Goal: Task Accomplishment & Management: Complete application form

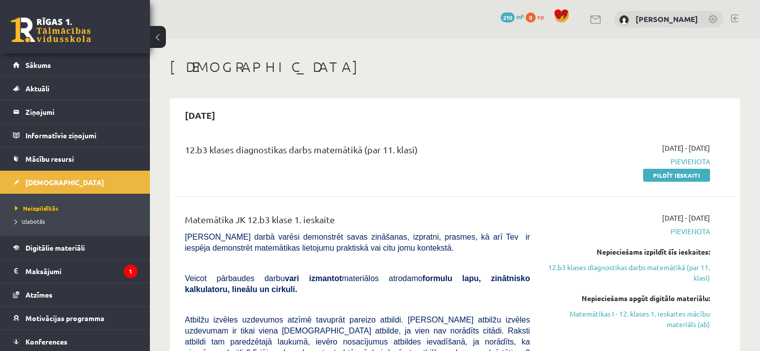
scroll to position [42, 0]
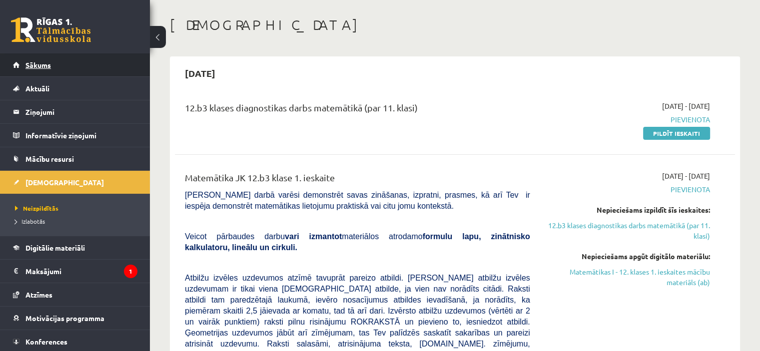
click at [43, 65] on span "Sākums" at bounding box center [37, 64] width 25 height 9
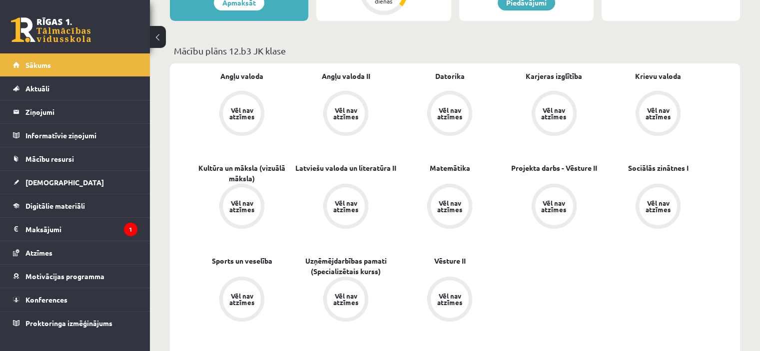
scroll to position [269, 0]
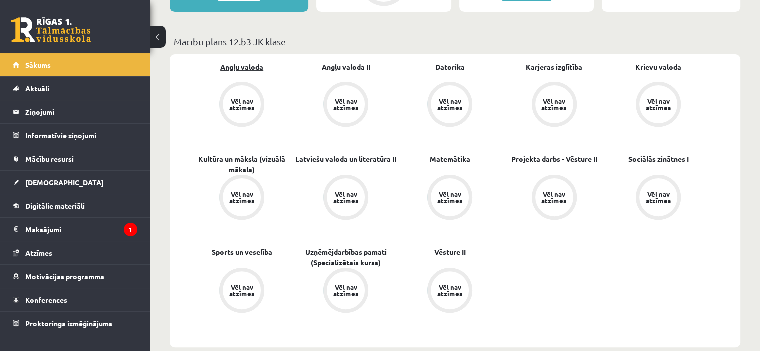
click at [245, 67] on link "Angļu valoda" at bounding box center [241, 67] width 43 height 10
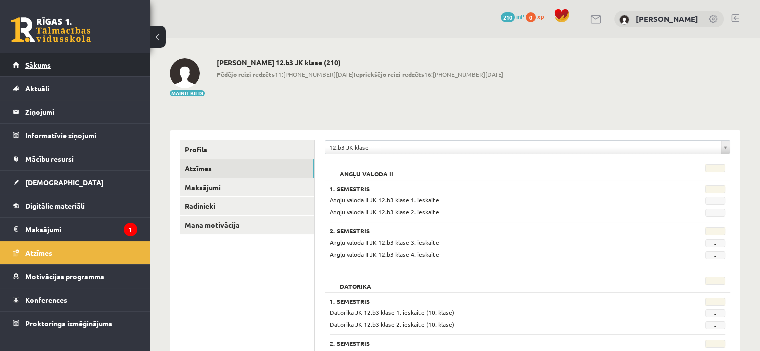
click at [35, 64] on span "Sākums" at bounding box center [37, 64] width 25 height 9
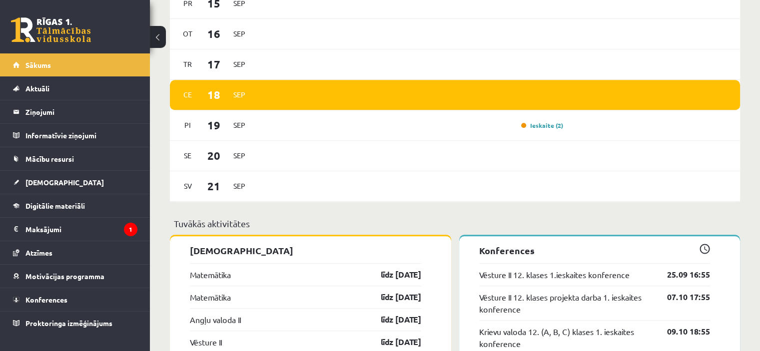
scroll to position [702, 0]
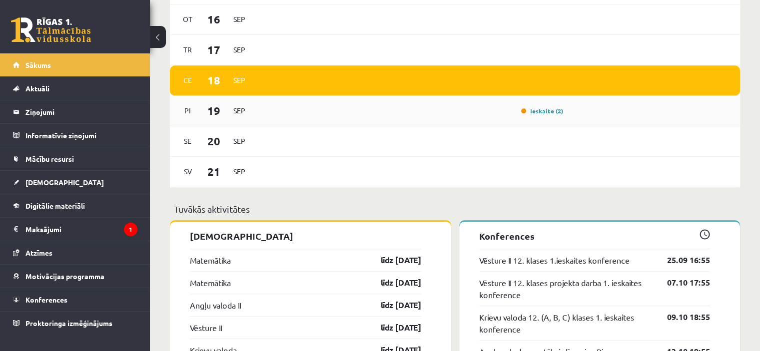
click at [532, 107] on div "Ieskaite (2)" at bounding box center [541, 111] width 50 height 10
click at [536, 112] on link "Ieskaite (2)" at bounding box center [542, 111] width 42 height 8
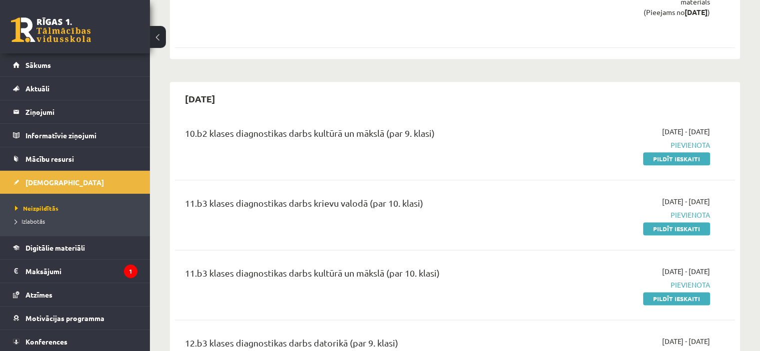
scroll to position [1235, 0]
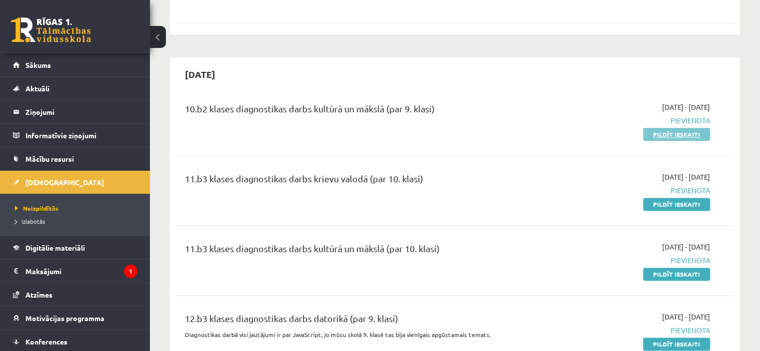
click at [666, 128] on link "Pildīt ieskaiti" at bounding box center [676, 134] width 67 height 13
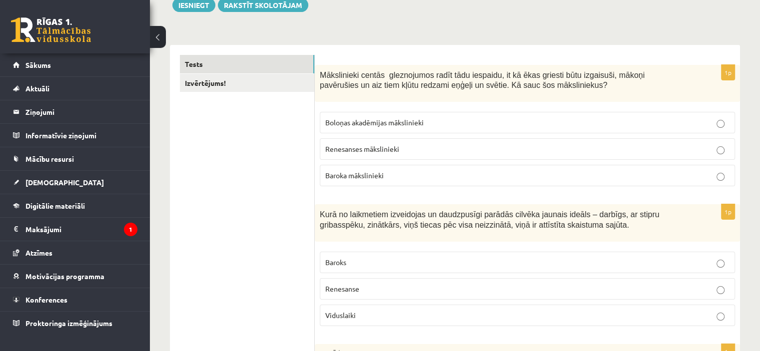
scroll to position [142, 0]
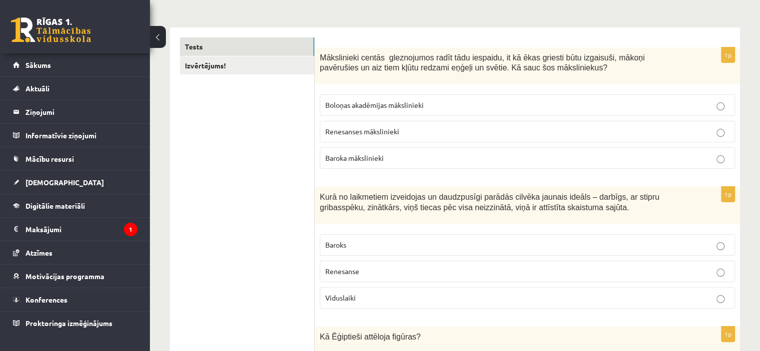
click at [494, 156] on p "Baroka mākslinieki" at bounding box center [527, 158] width 404 height 10
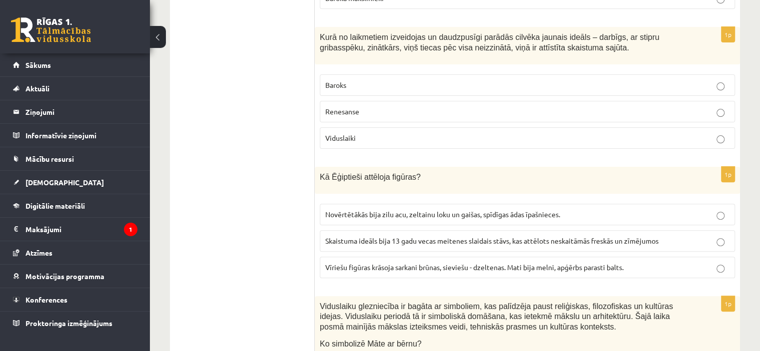
scroll to position [308, 0]
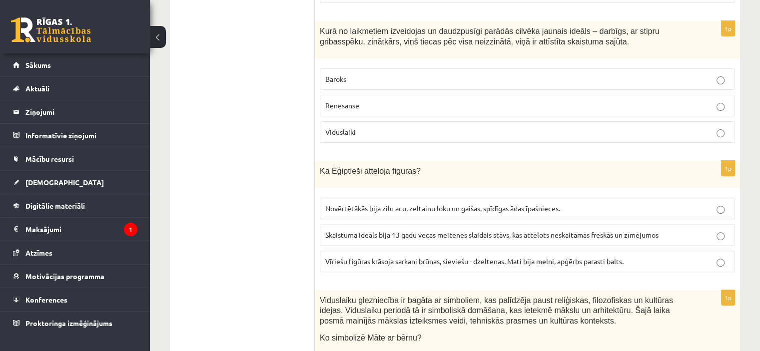
click at [438, 101] on p "Renesanse" at bounding box center [527, 105] width 404 height 10
click at [390, 129] on p "Viduslaiki" at bounding box center [527, 132] width 404 height 10
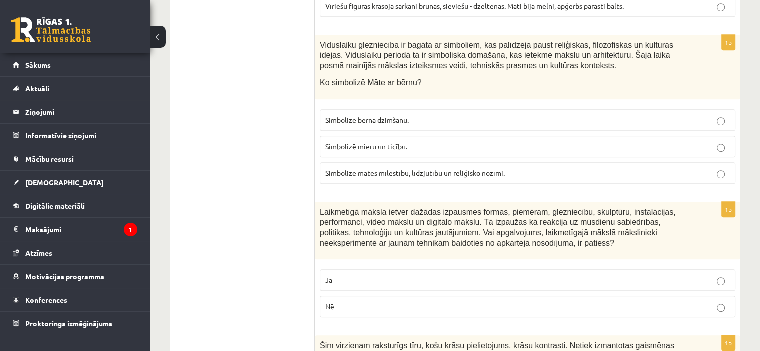
scroll to position [581, 0]
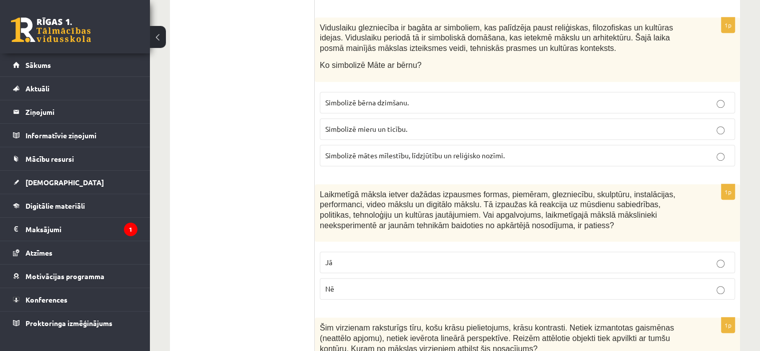
click at [387, 151] on span "Simbolizē mātes mīlestību, līdzjūtību un reliģisko nozīmi." at bounding box center [414, 155] width 179 height 9
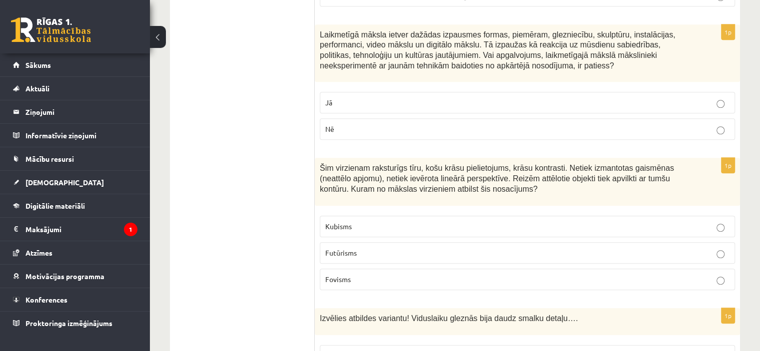
scroll to position [747, 0]
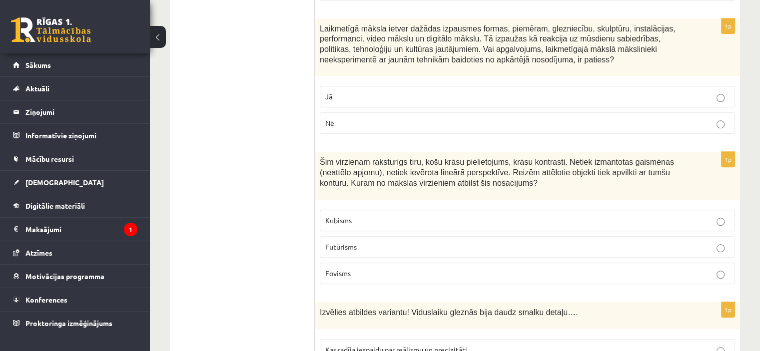
click at [427, 93] on p "Jā" at bounding box center [527, 96] width 404 height 10
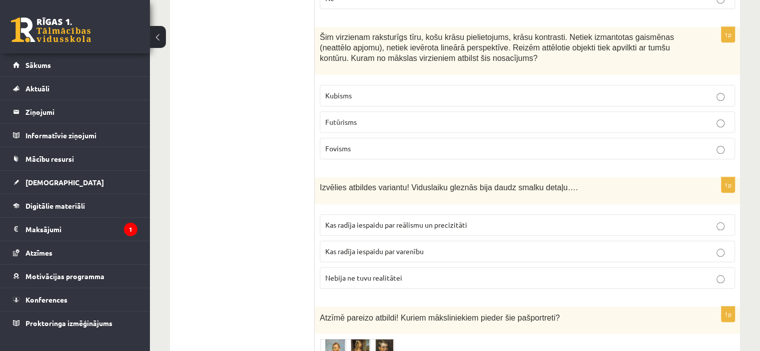
scroll to position [860, 0]
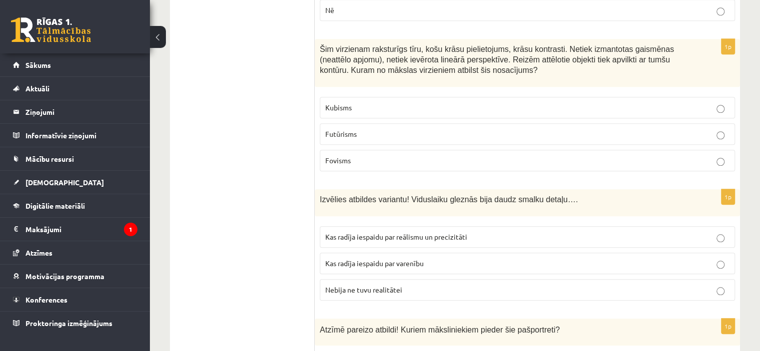
click at [474, 160] on p "Fovisms" at bounding box center [527, 160] width 404 height 10
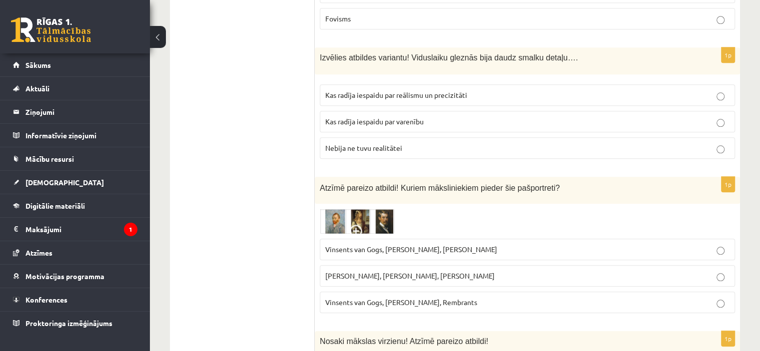
scroll to position [1008, 0]
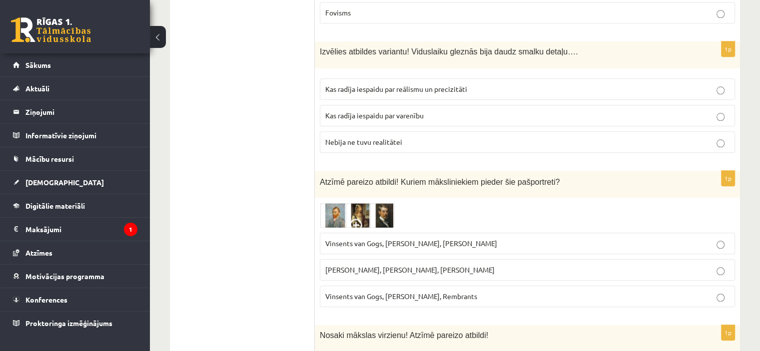
click at [424, 113] on span "Kas radīja iespaidu par varenību" at bounding box center [374, 115] width 98 height 9
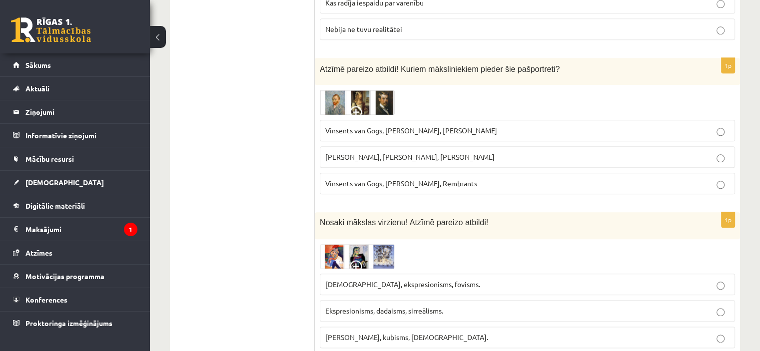
scroll to position [1127, 0]
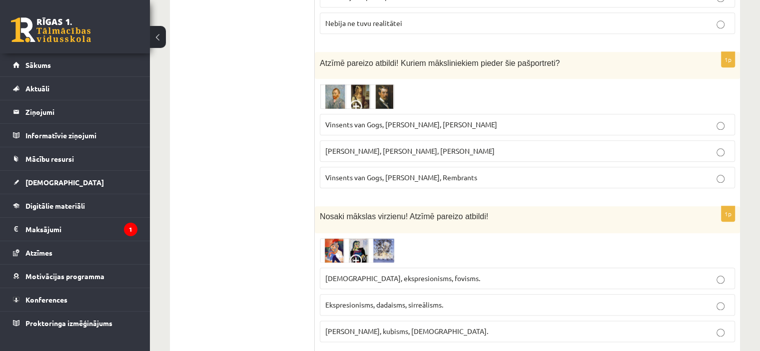
click at [486, 119] on p "Vinsents van Gogs, Albrehts Dīrers, Janis Rozentāls" at bounding box center [527, 124] width 404 height 10
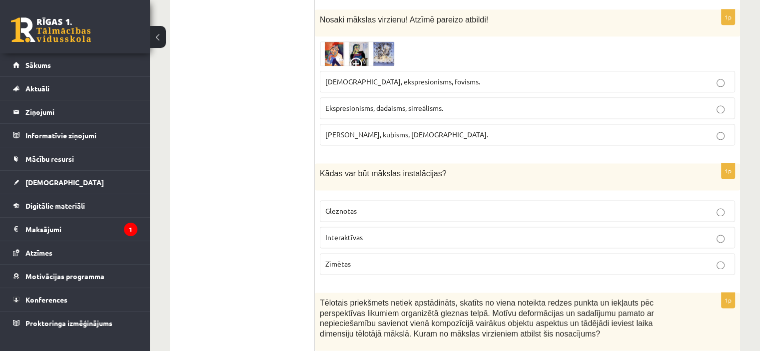
scroll to position [1312, 0]
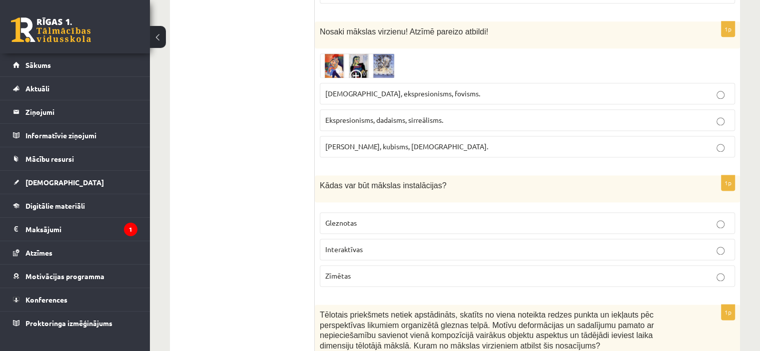
click at [366, 59] on img at bounding box center [357, 65] width 75 height 24
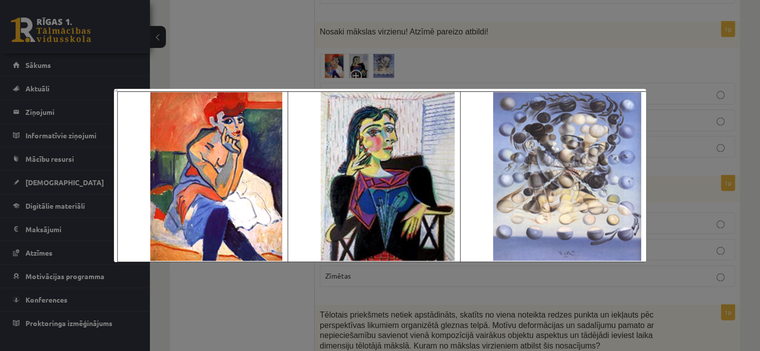
click at [479, 57] on div at bounding box center [380, 175] width 760 height 351
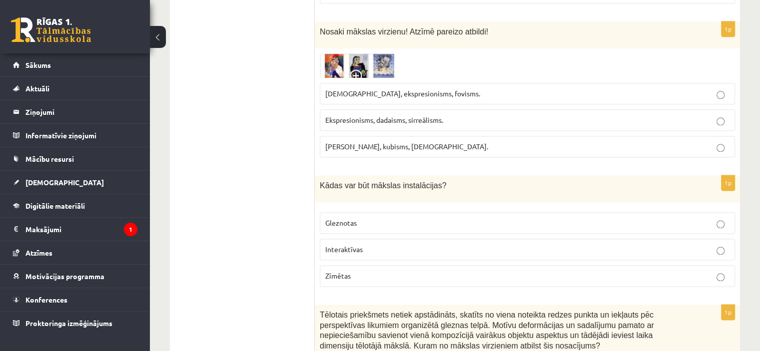
click at [357, 60] on img at bounding box center [357, 65] width 75 height 24
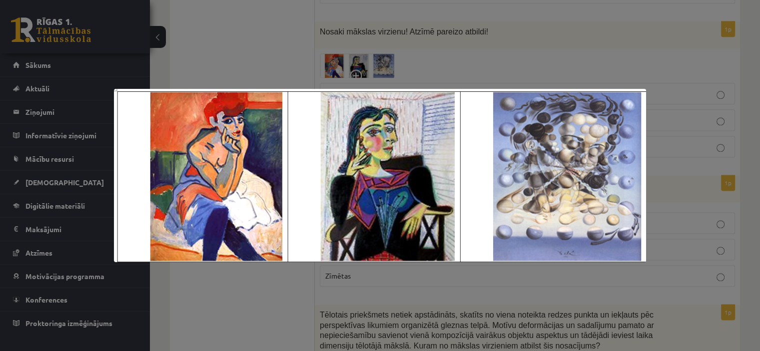
click at [514, 53] on div at bounding box center [380, 175] width 760 height 351
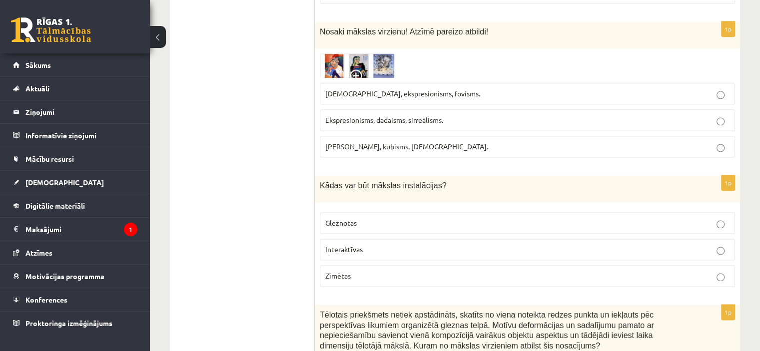
click at [345, 60] on img at bounding box center [357, 65] width 75 height 24
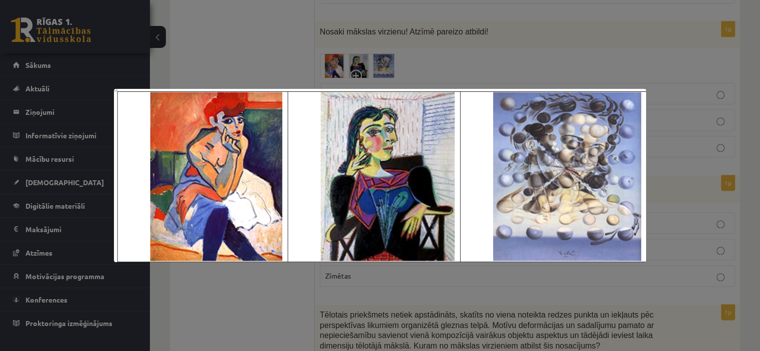
click at [471, 43] on div at bounding box center [380, 175] width 760 height 351
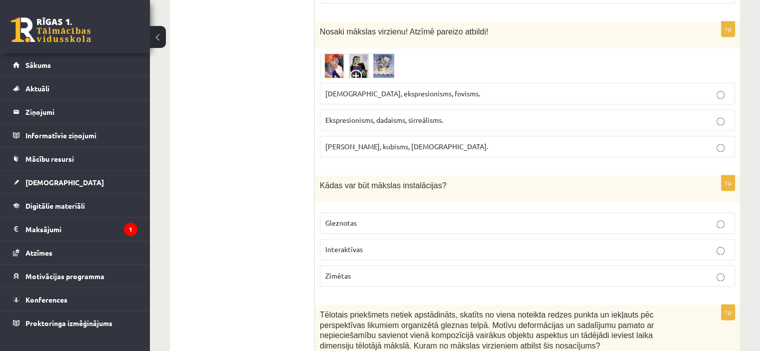
click at [352, 61] on img at bounding box center [357, 65] width 75 height 24
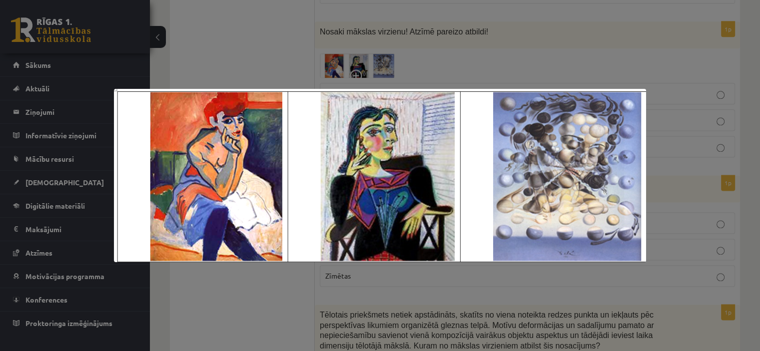
click at [445, 67] on div at bounding box center [380, 175] width 760 height 351
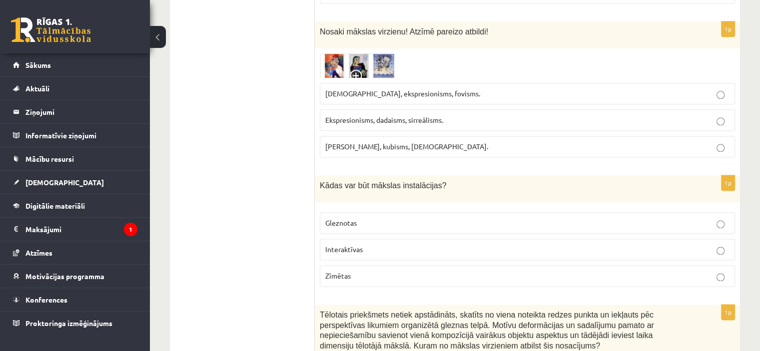
click at [382, 59] on img at bounding box center [357, 65] width 75 height 24
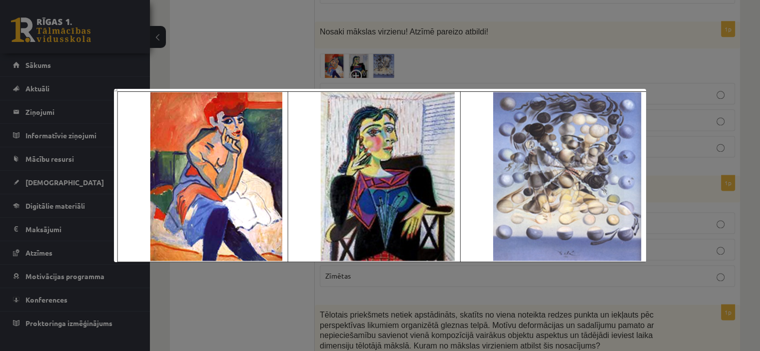
click at [549, 63] on div at bounding box center [380, 175] width 760 height 351
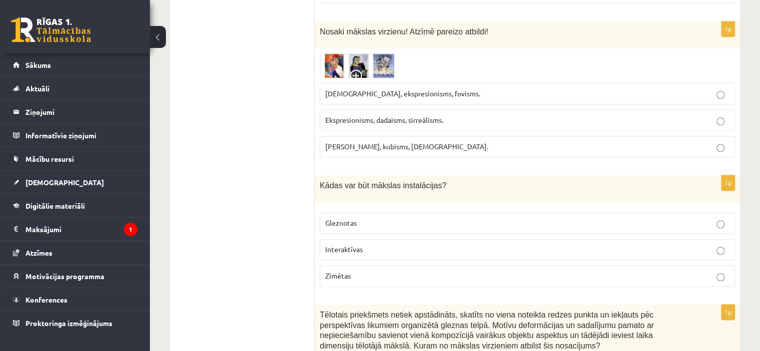
click at [351, 53] on img at bounding box center [357, 65] width 75 height 24
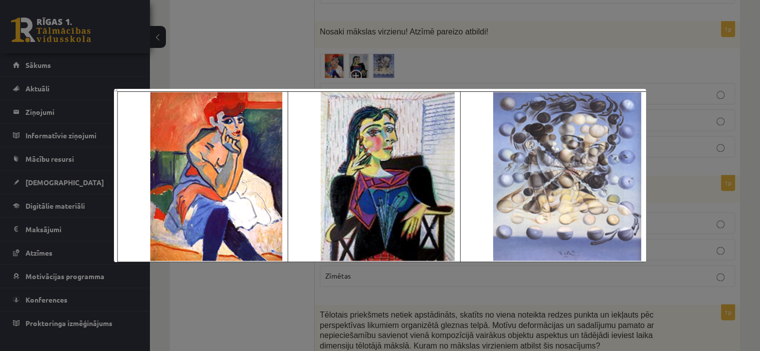
click at [545, 51] on div at bounding box center [380, 175] width 760 height 351
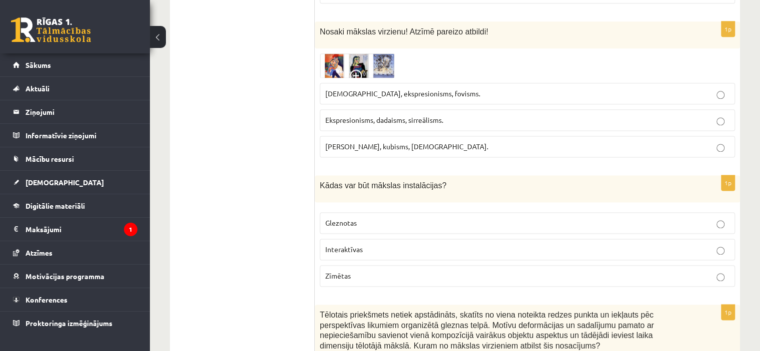
click at [398, 91] on span "Sirreālisms, ekspresionisms, fovisms." at bounding box center [402, 93] width 155 height 9
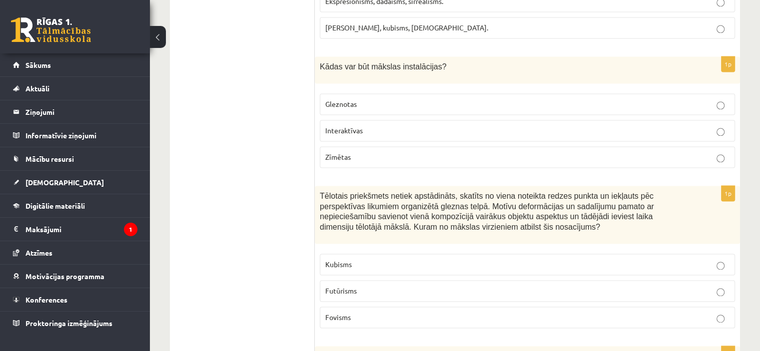
scroll to position [1442, 0]
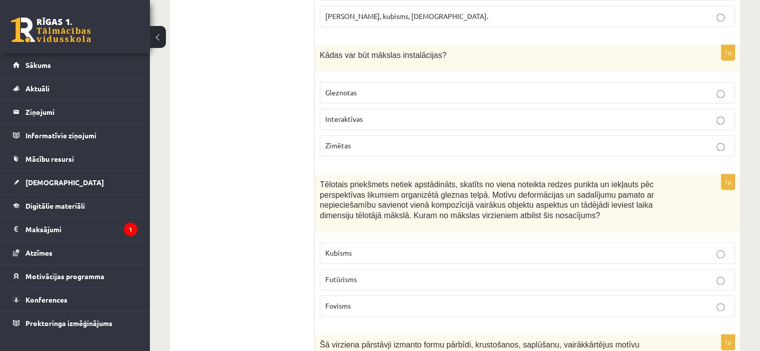
click at [368, 114] on p "Interaktīvas" at bounding box center [527, 119] width 404 height 10
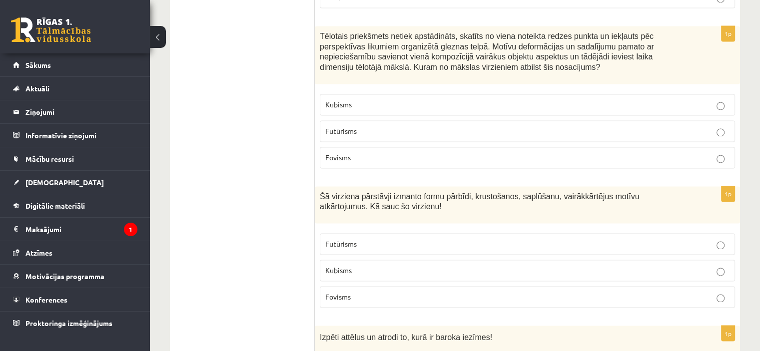
scroll to position [1596, 0]
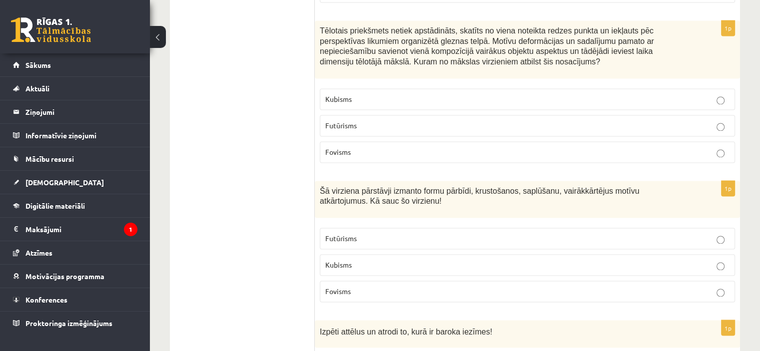
click at [420, 94] on p "Kubisms" at bounding box center [527, 99] width 404 height 10
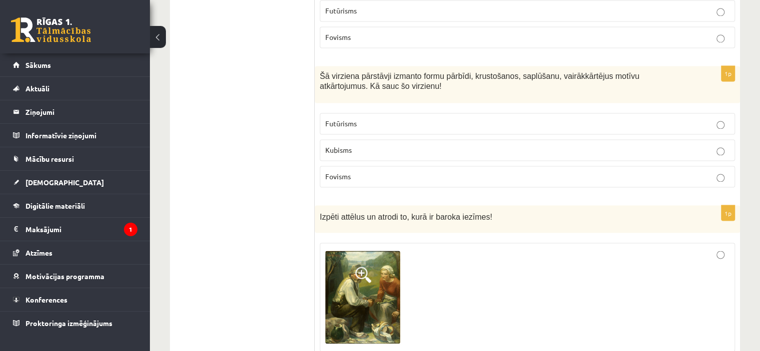
scroll to position [1717, 0]
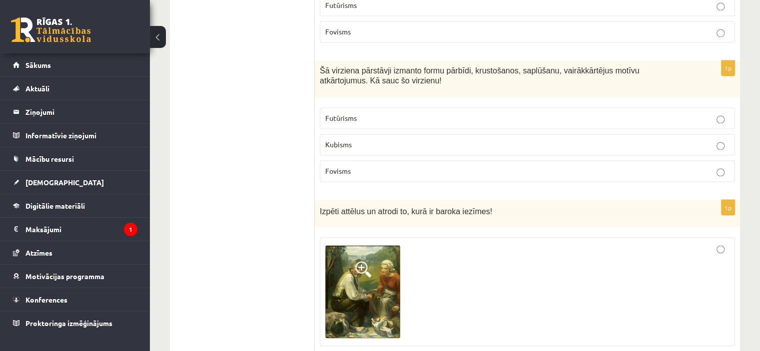
click at [508, 113] on p "Futūrisms" at bounding box center [527, 118] width 404 height 10
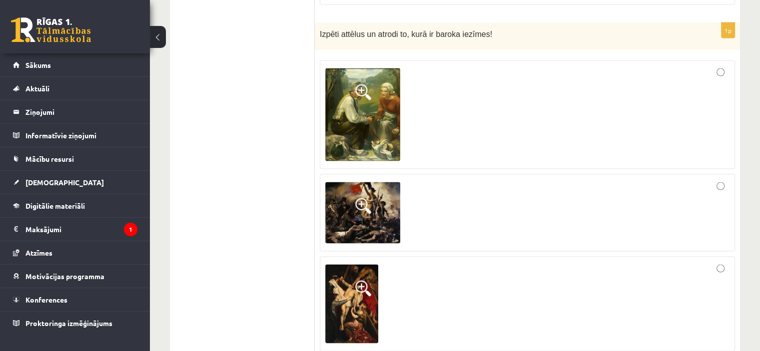
scroll to position [1900, 0]
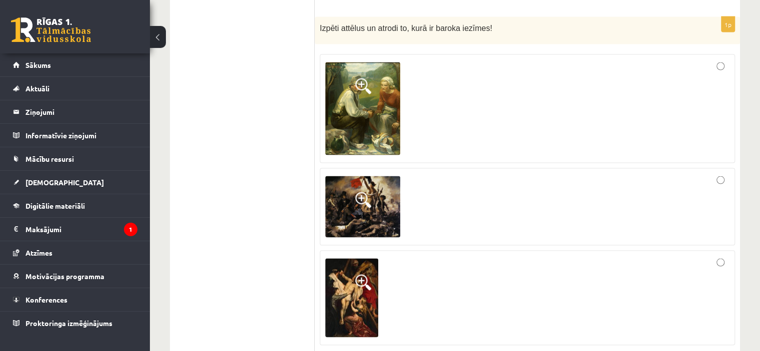
click at [382, 103] on img at bounding box center [362, 108] width 75 height 93
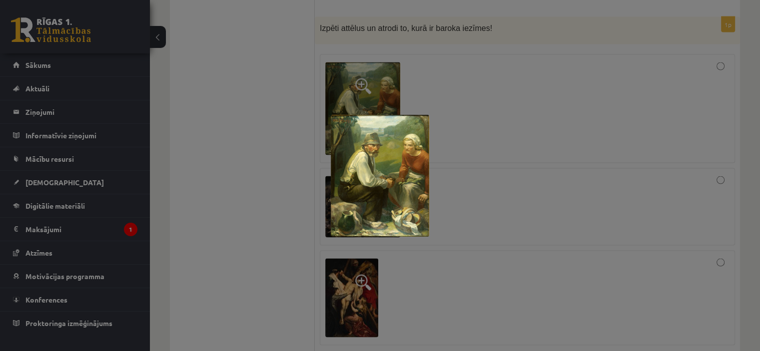
click at [390, 166] on img at bounding box center [380, 176] width 98 height 122
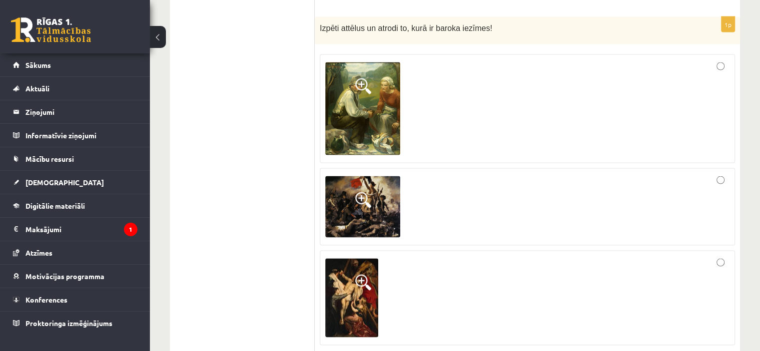
click at [376, 199] on img at bounding box center [362, 207] width 75 height 62
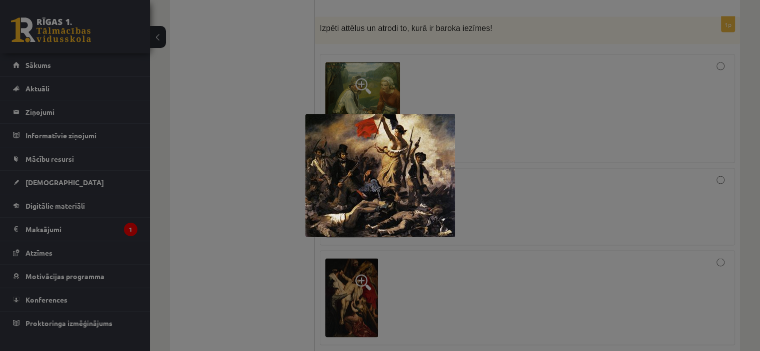
click at [554, 213] on div at bounding box center [380, 175] width 760 height 351
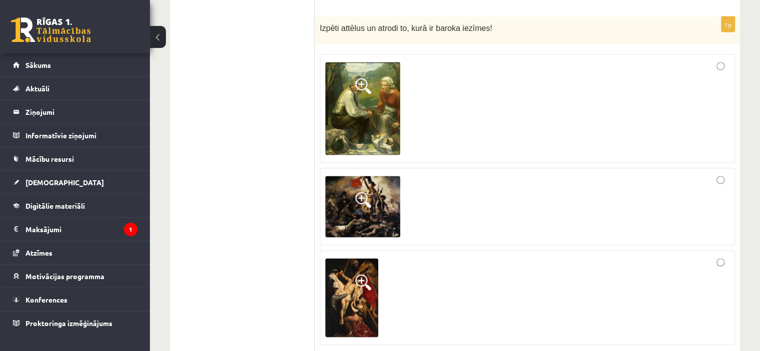
click at [376, 289] on img at bounding box center [351, 297] width 53 height 79
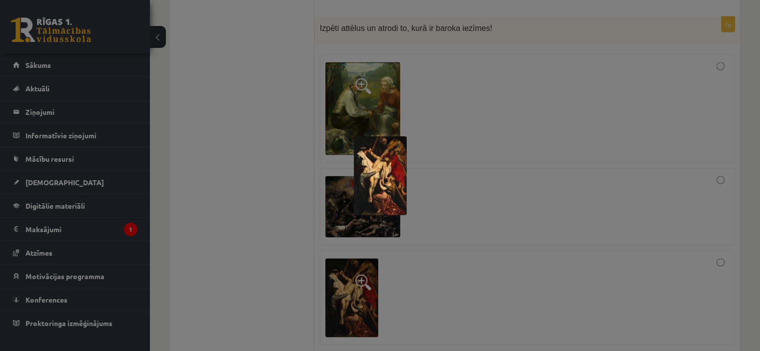
click at [542, 203] on div at bounding box center [380, 175] width 760 height 351
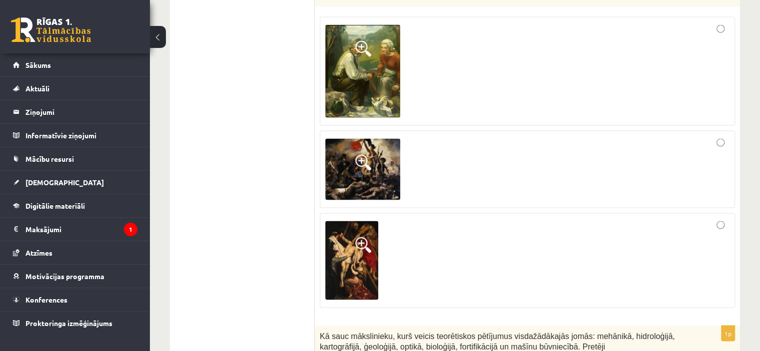
scroll to position [1920, 0]
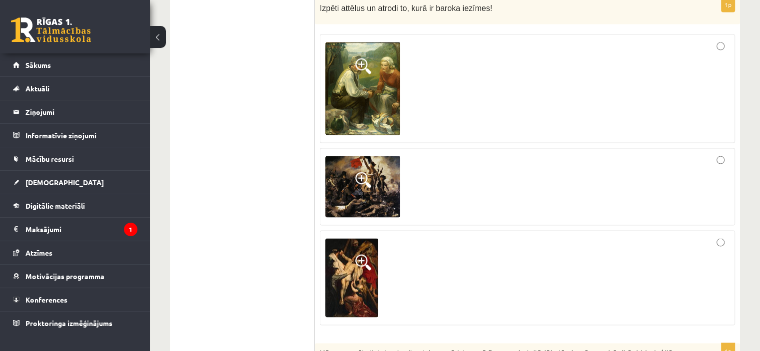
click at [693, 181] on div at bounding box center [527, 187] width 404 height 67
click at [360, 290] on img at bounding box center [351, 278] width 53 height 79
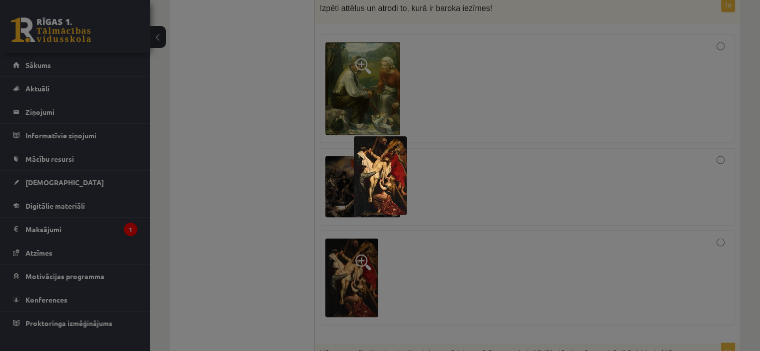
click at [394, 187] on img at bounding box center [380, 175] width 53 height 79
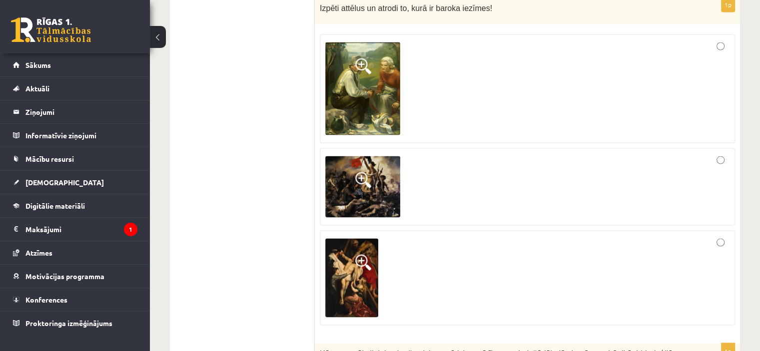
click at [372, 180] on img at bounding box center [362, 187] width 75 height 62
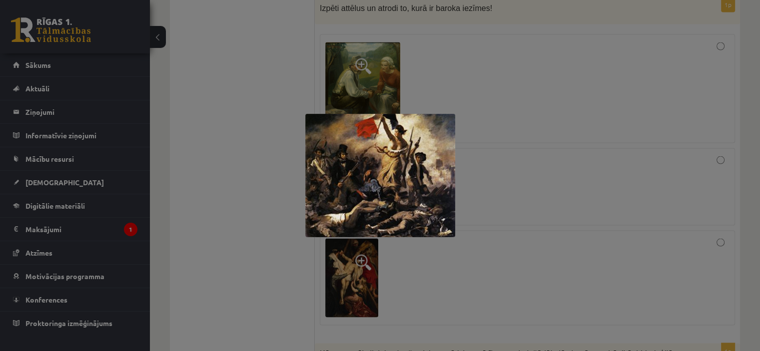
click at [515, 180] on div at bounding box center [380, 175] width 760 height 351
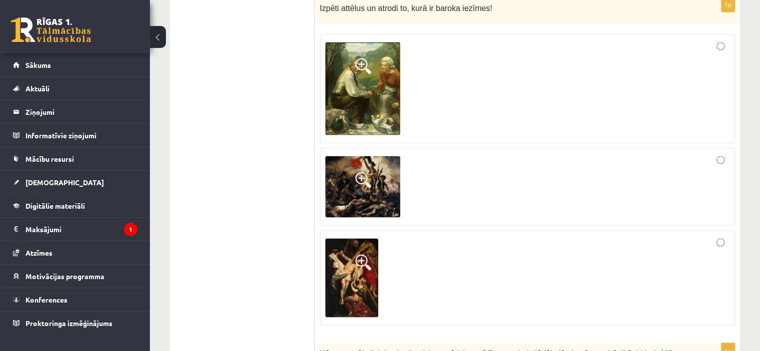
click at [546, 278] on div at bounding box center [527, 278] width 404 height 84
click at [367, 277] on img at bounding box center [351, 278] width 53 height 79
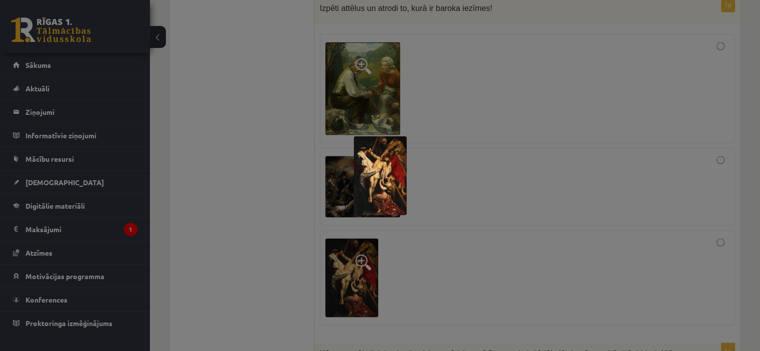
click at [486, 223] on div at bounding box center [380, 175] width 760 height 351
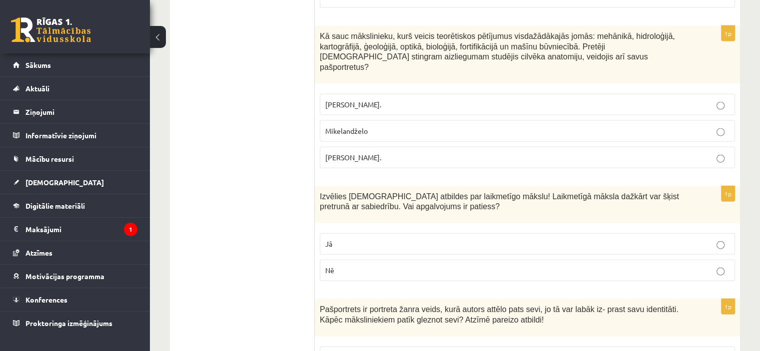
scroll to position [2226, 0]
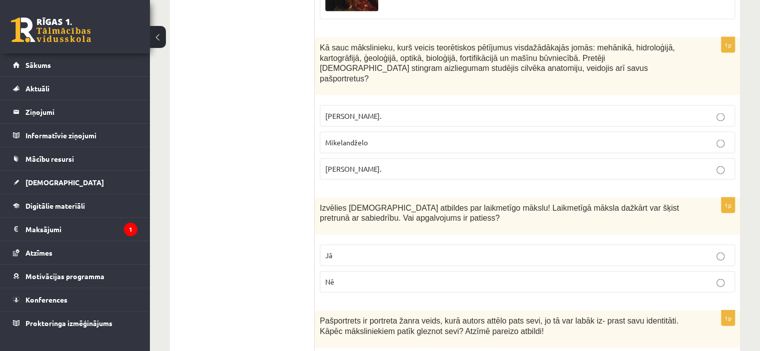
click at [505, 158] on label "Leonardo da Vinči." at bounding box center [527, 168] width 415 height 21
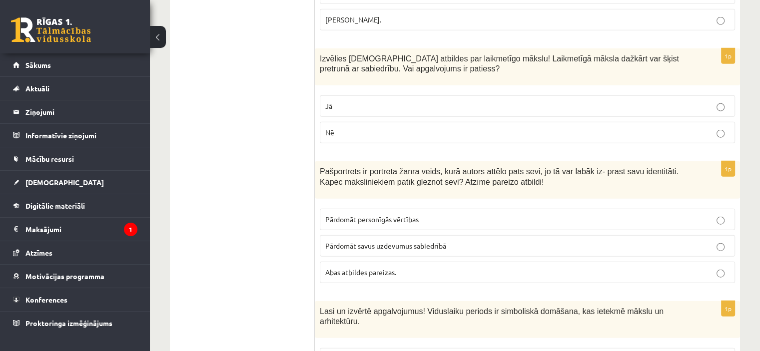
scroll to position [2400, 0]
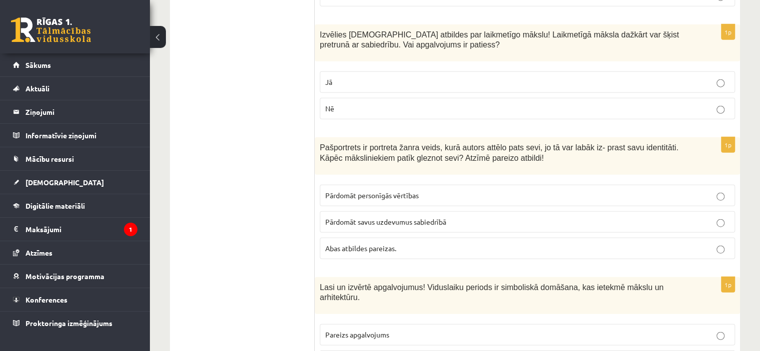
click at [433, 77] on p "Jā" at bounding box center [527, 82] width 404 height 10
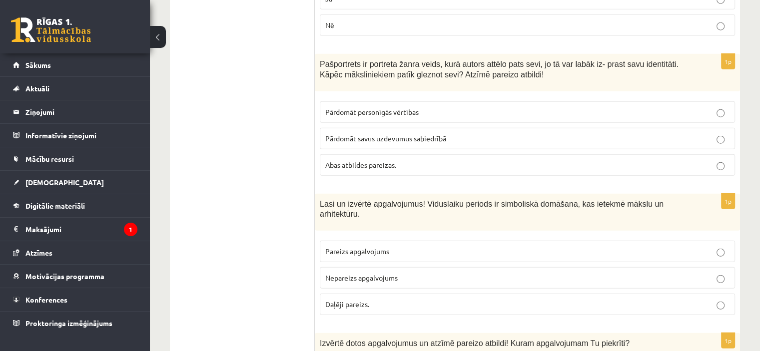
scroll to position [2489, 0]
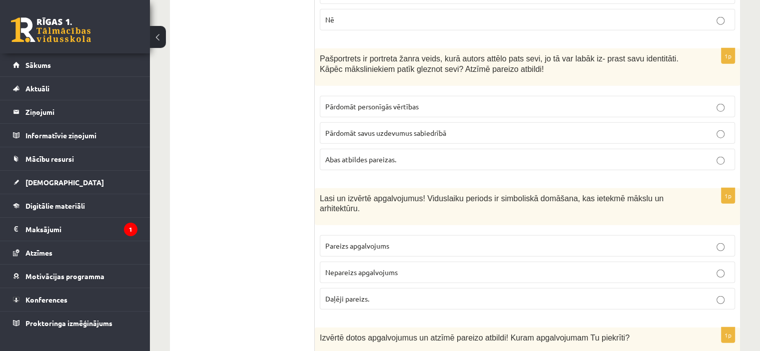
click at [413, 102] on span "Pārdomāt personīgās vērtības" at bounding box center [371, 106] width 93 height 9
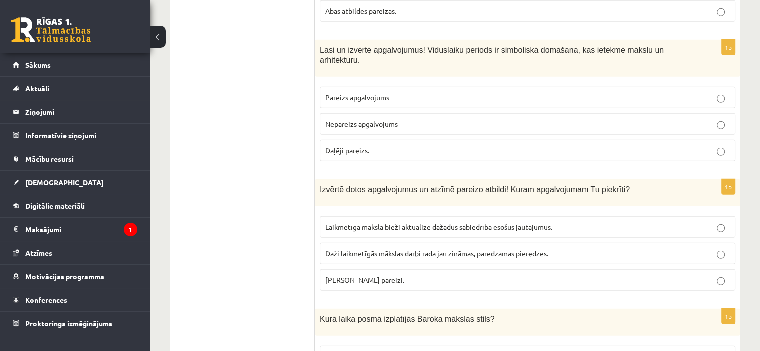
scroll to position [2631, 0]
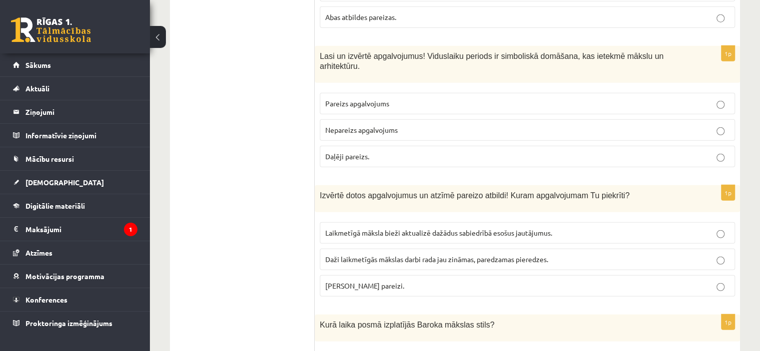
click at [430, 98] on p "Pareizs apgalvojums" at bounding box center [527, 103] width 404 height 10
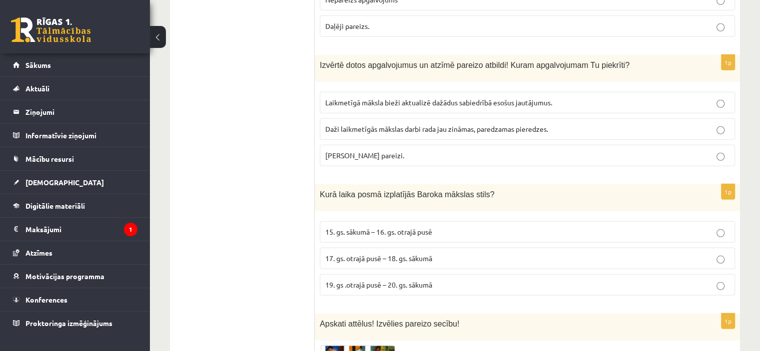
scroll to position [2774, 0]
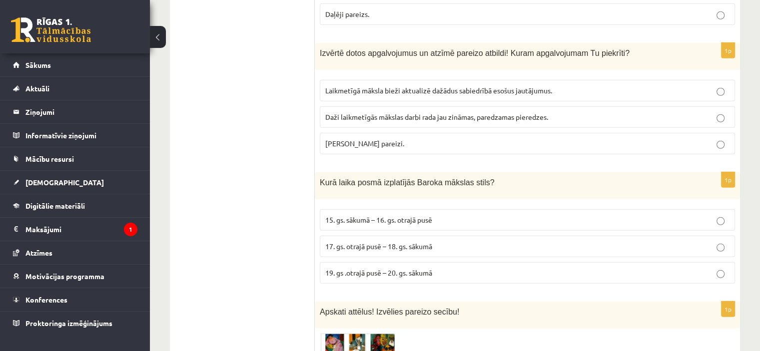
click at [571, 112] on p "Daži laikmetīgās mākslas darbi rada jau zināmas, paredzamas pieredzes." at bounding box center [527, 117] width 404 height 10
click at [503, 138] on p "Abi apgalvojumi pareizi." at bounding box center [527, 143] width 404 height 10
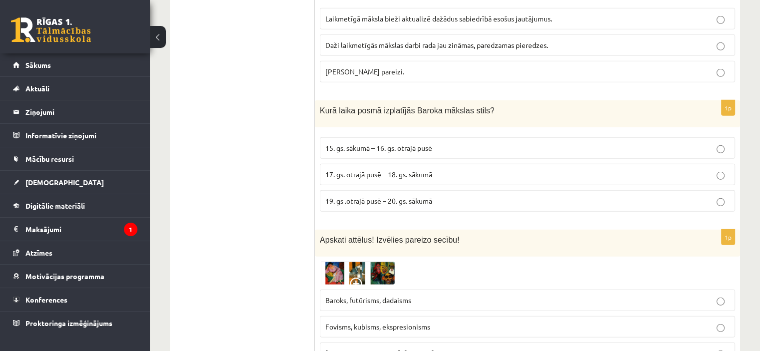
scroll to position [2857, 0]
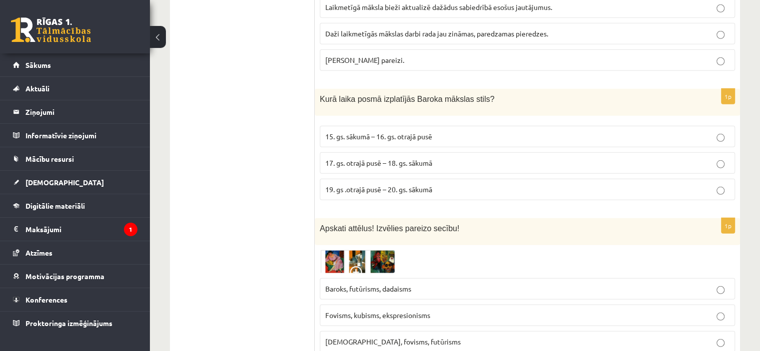
click at [458, 152] on label "17. gs. otrajā pusē – 18. gs. sākumā" at bounding box center [527, 162] width 415 height 21
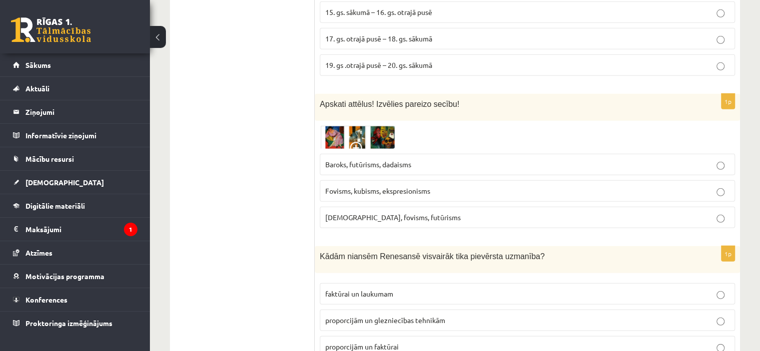
scroll to position [3006, 0]
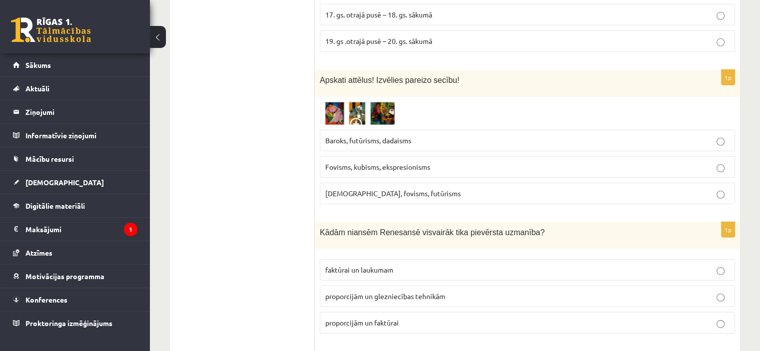
click at [334, 102] on img at bounding box center [357, 113] width 75 height 23
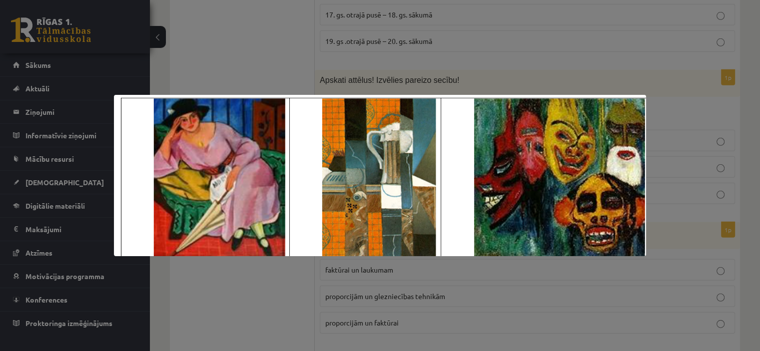
click at [487, 71] on div at bounding box center [380, 175] width 760 height 351
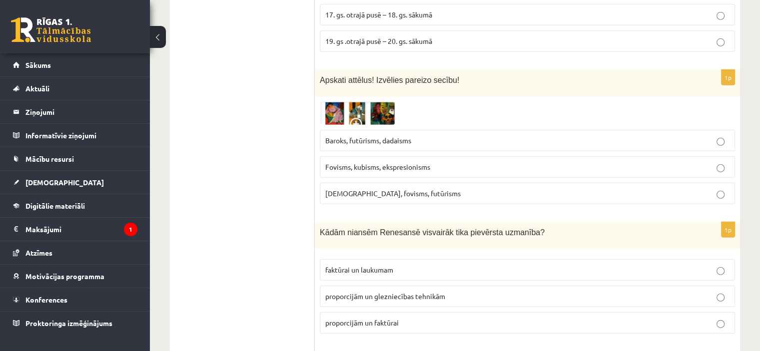
click at [358, 102] on img at bounding box center [357, 113] width 75 height 23
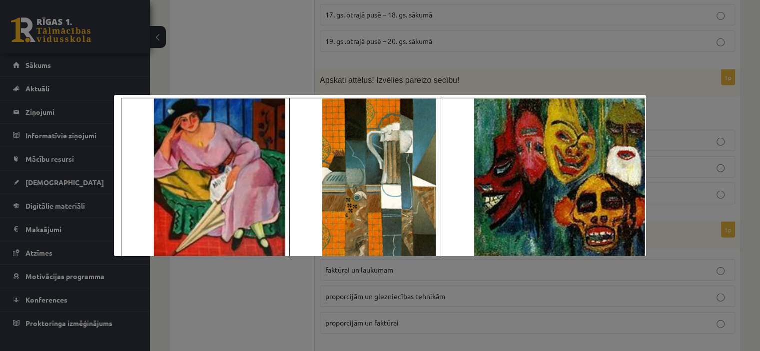
click at [496, 79] on div at bounding box center [380, 175] width 760 height 351
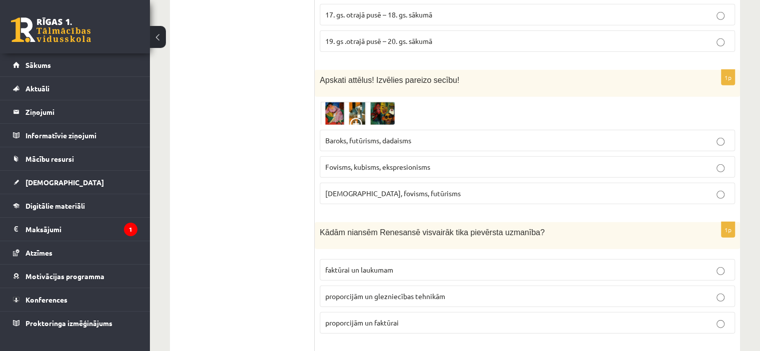
click at [361, 102] on img at bounding box center [357, 113] width 75 height 23
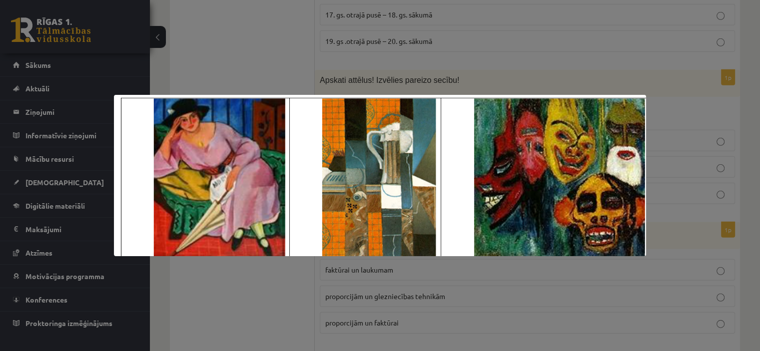
click at [451, 55] on div at bounding box center [380, 175] width 760 height 351
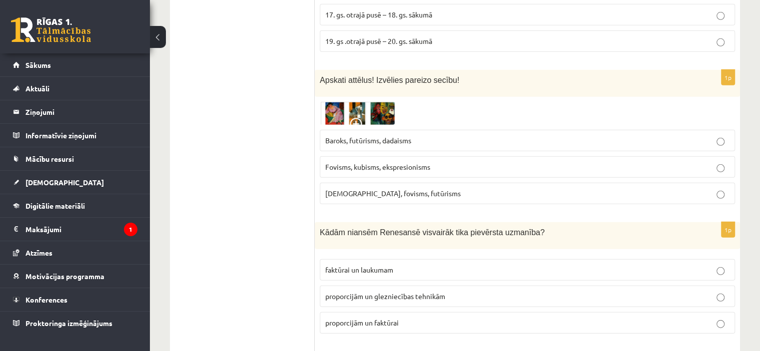
click at [360, 118] on span at bounding box center [358, 126] width 16 height 16
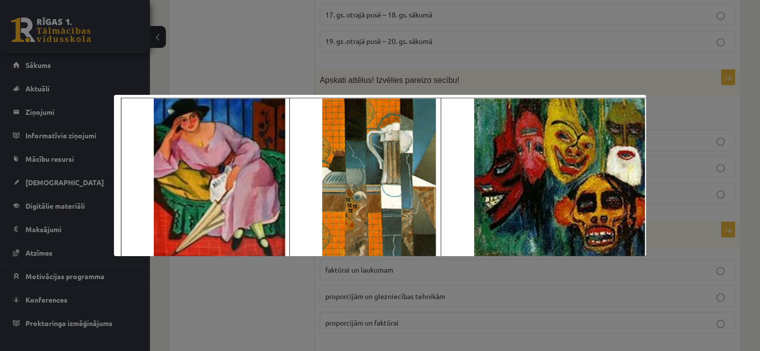
click at [488, 73] on div at bounding box center [380, 175] width 760 height 351
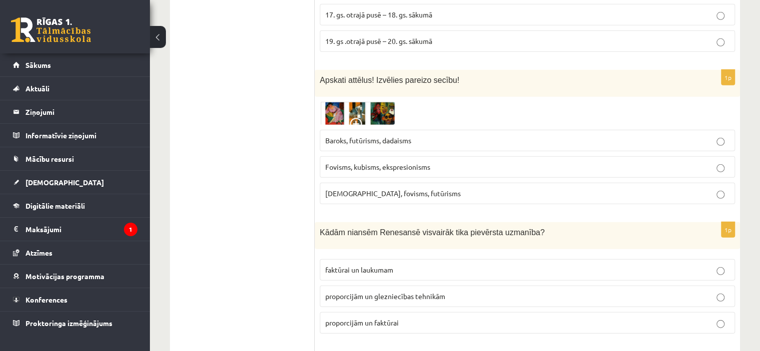
click at [353, 102] on img at bounding box center [357, 113] width 75 height 23
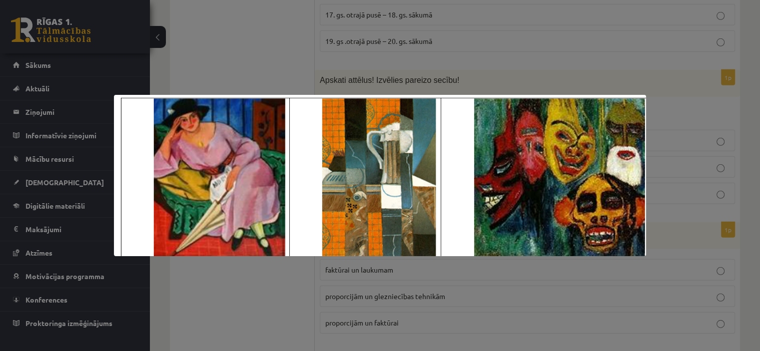
click at [400, 86] on div at bounding box center [380, 175] width 760 height 351
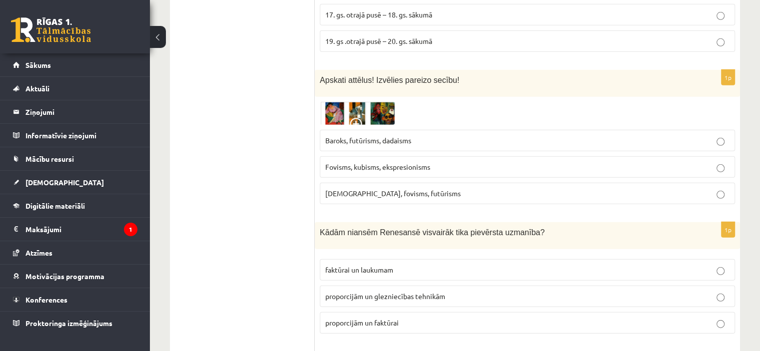
click at [372, 188] on p "Kubisms, fovisms, futūrisms" at bounding box center [527, 193] width 404 height 10
click at [355, 102] on img at bounding box center [357, 113] width 75 height 23
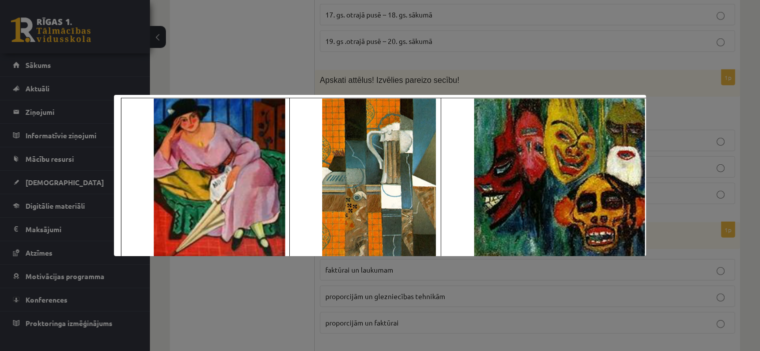
click at [506, 72] on div at bounding box center [380, 175] width 760 height 351
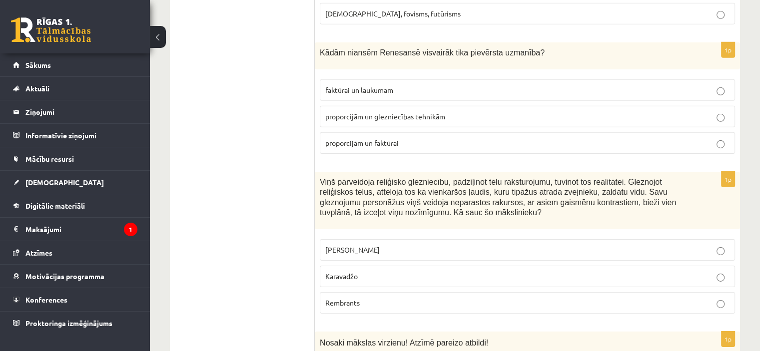
scroll to position [3168, 0]
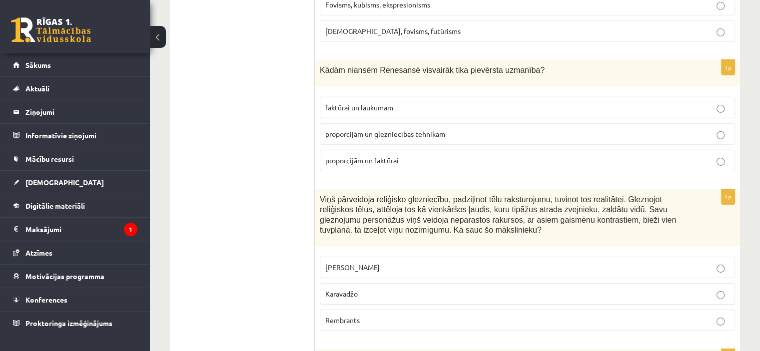
click at [698, 129] on p "proporcijām un glezniecības tehnikām" at bounding box center [527, 134] width 404 height 10
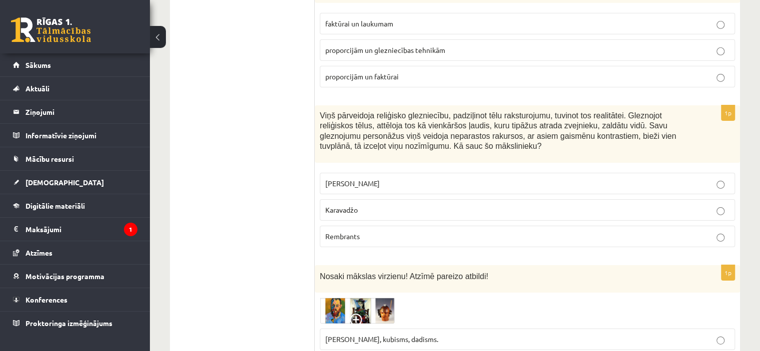
scroll to position [3258, 0]
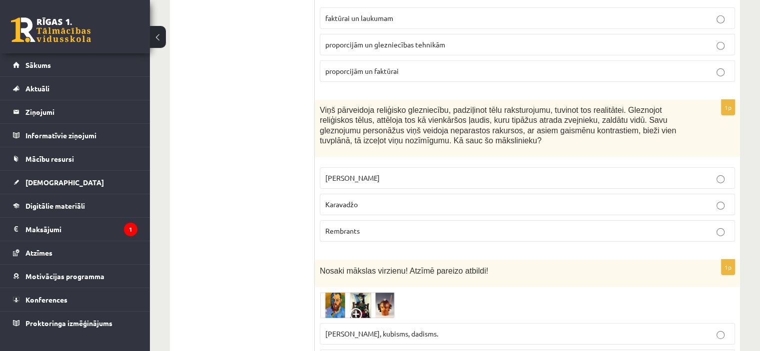
click at [376, 199] on p "Karavadžo" at bounding box center [527, 204] width 404 height 10
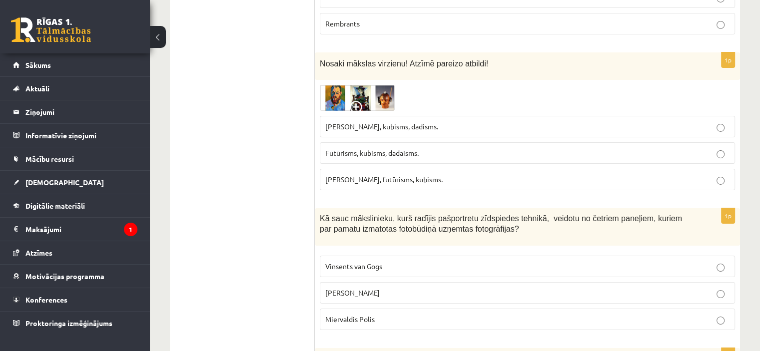
scroll to position [3448, 0]
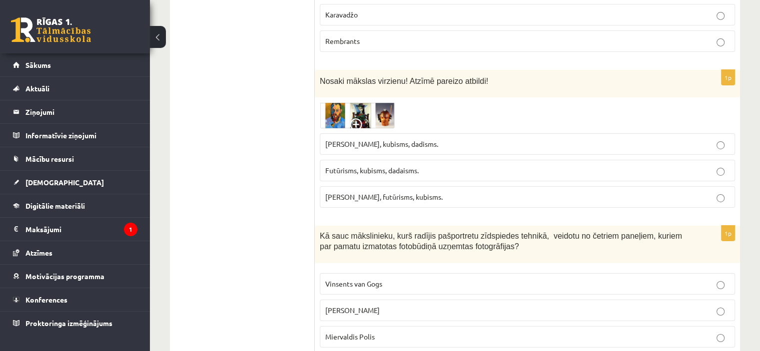
click at [354, 102] on img at bounding box center [357, 115] width 75 height 26
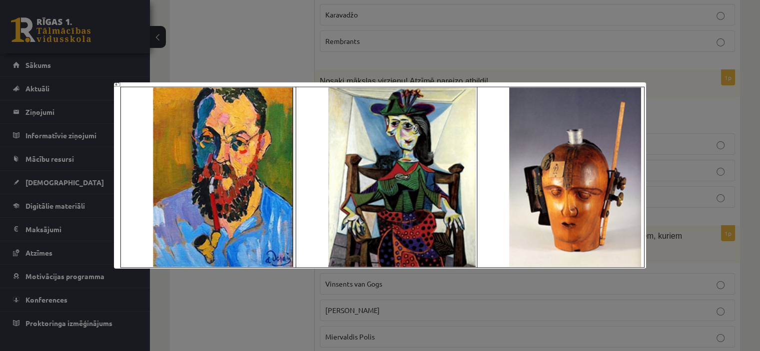
click at [550, 53] on div at bounding box center [380, 175] width 760 height 351
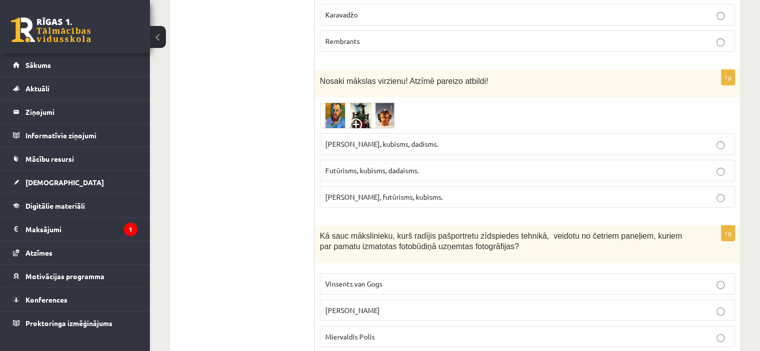
click at [355, 102] on img at bounding box center [357, 115] width 75 height 26
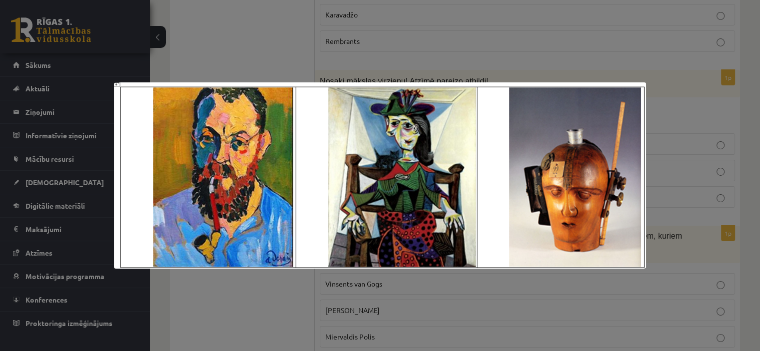
click at [510, 60] on div at bounding box center [380, 175] width 760 height 351
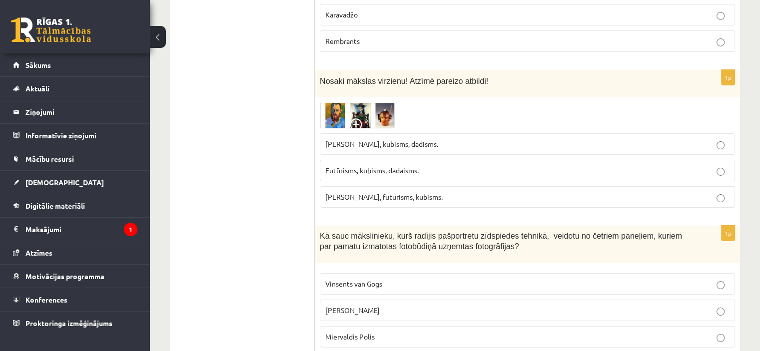
click at [389, 166] on span "Futūrisms, kubisms, dadaisms." at bounding box center [371, 170] width 93 height 9
click at [404, 139] on span "Fovisms, kubisms, dadisms." at bounding box center [381, 143] width 113 height 9
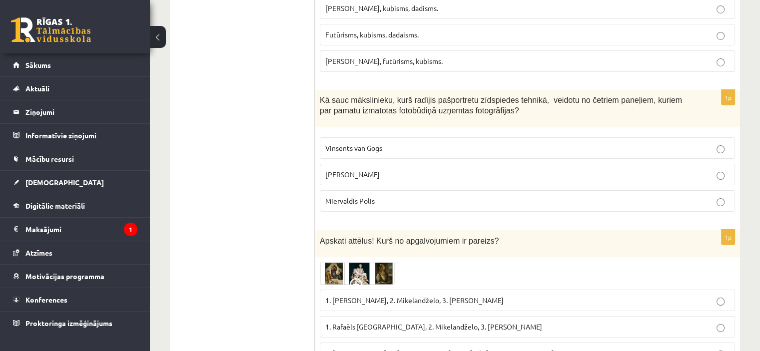
scroll to position [3596, 0]
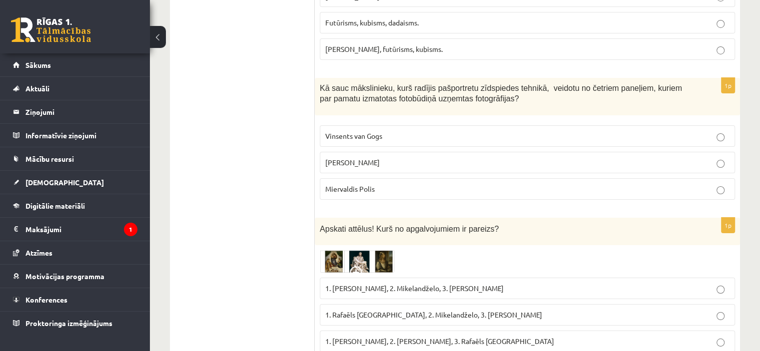
click at [394, 125] on label "Vinsents van Gogs" at bounding box center [527, 135] width 415 height 21
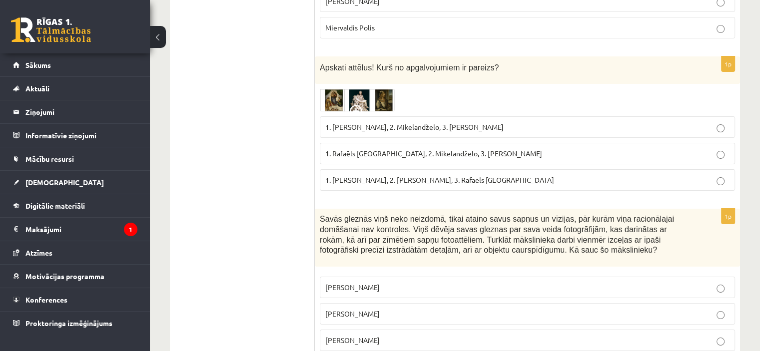
scroll to position [3763, 0]
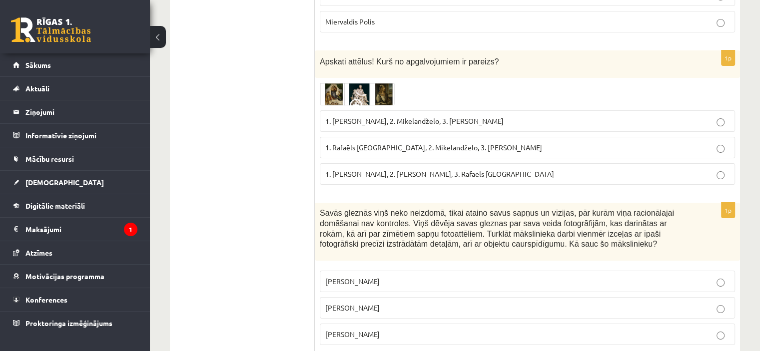
click at [352, 83] on img at bounding box center [357, 94] width 75 height 23
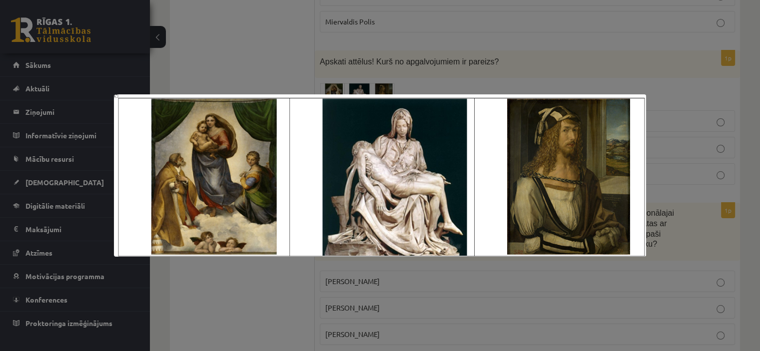
click at [517, 75] on div at bounding box center [380, 175] width 760 height 351
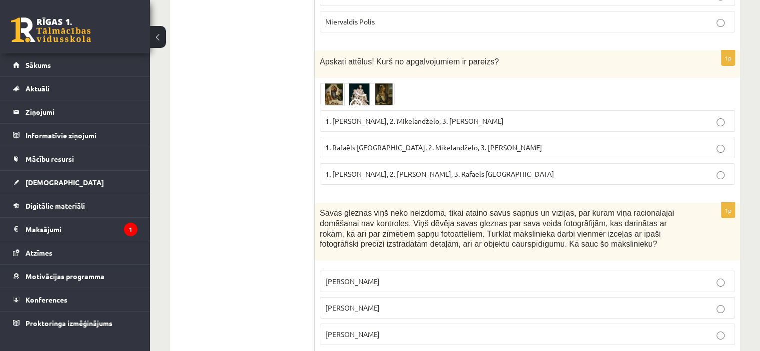
click at [350, 83] on img at bounding box center [357, 94] width 75 height 23
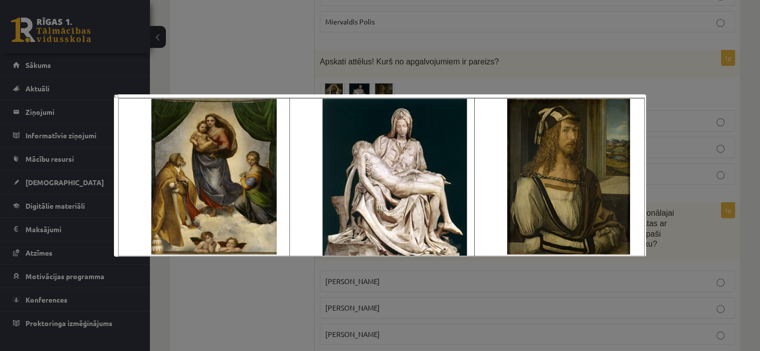
click at [364, 85] on div at bounding box center [380, 175] width 760 height 351
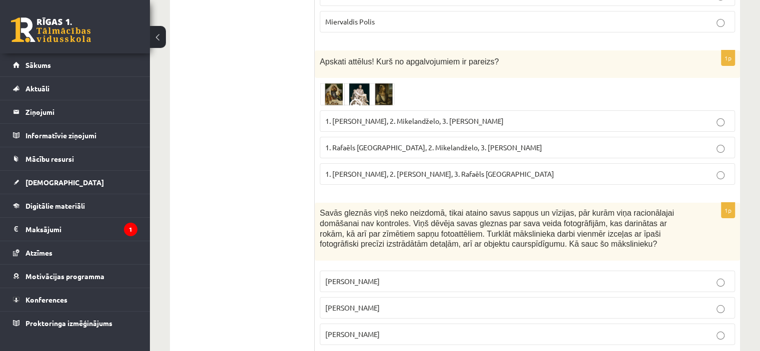
click at [359, 83] on img at bounding box center [357, 94] width 75 height 23
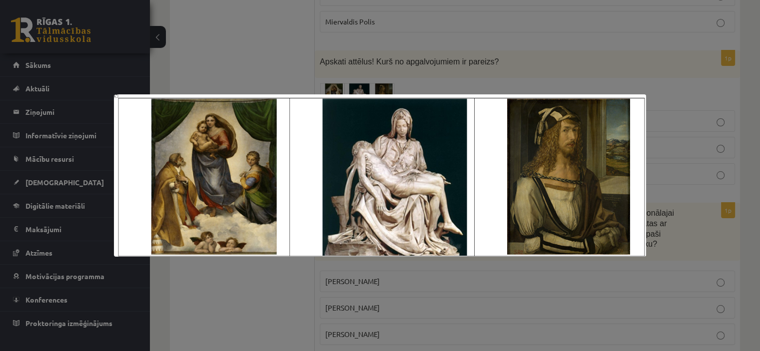
click at [476, 75] on div at bounding box center [380, 175] width 760 height 351
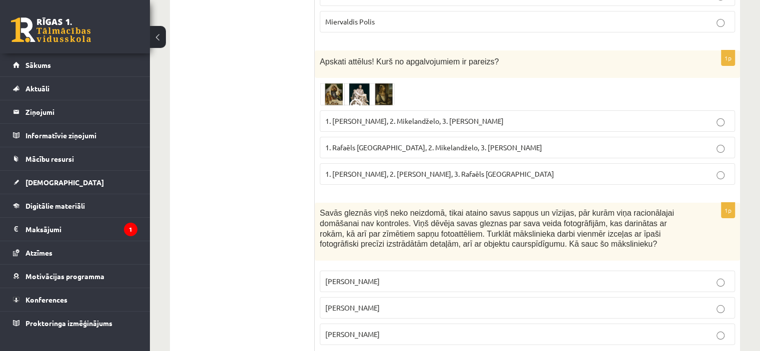
click at [348, 83] on img at bounding box center [357, 94] width 75 height 23
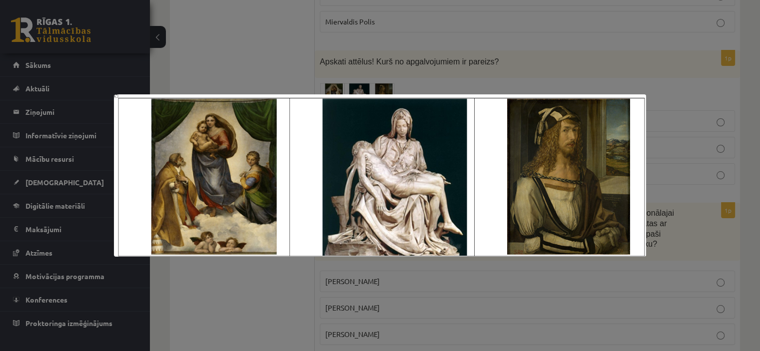
click at [522, 39] on div at bounding box center [380, 175] width 760 height 351
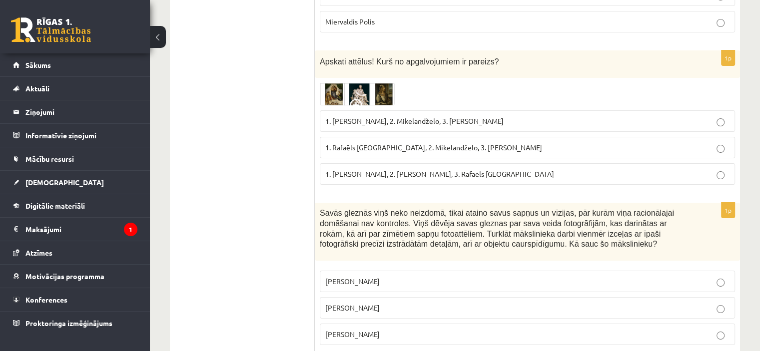
click at [437, 143] on span "1. Rafaēls Sancio da Urbīno, 2. Mikelandželo, 3. Albrehts Dīrers" at bounding box center [433, 147] width 217 height 9
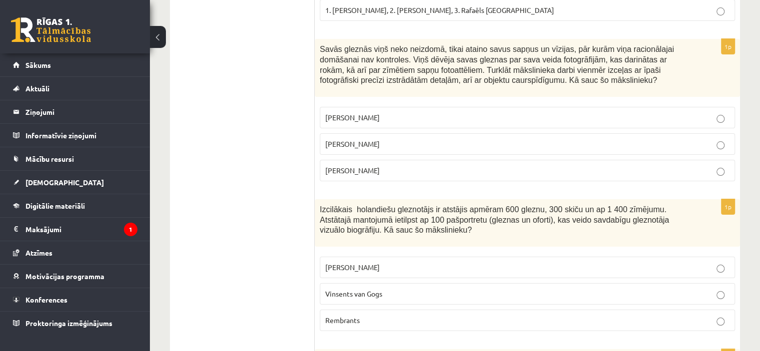
scroll to position [3922, 0]
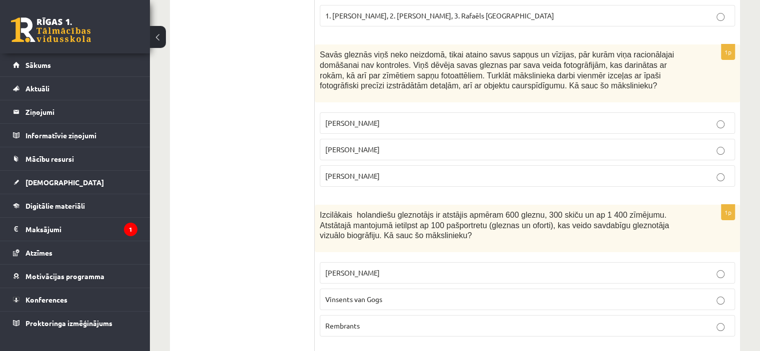
click at [396, 144] on p "Salvadors Dalī" at bounding box center [527, 149] width 404 height 10
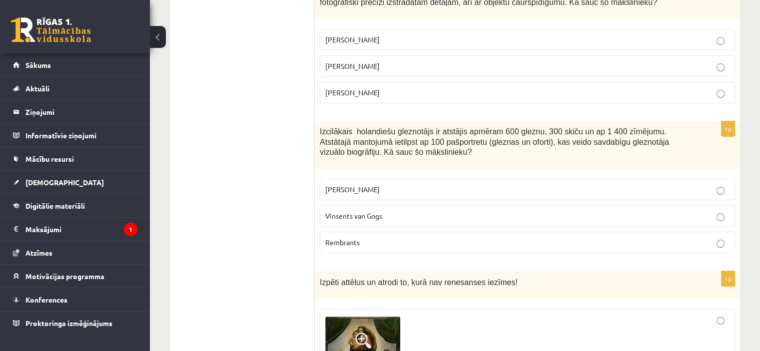
scroll to position [4029, 0]
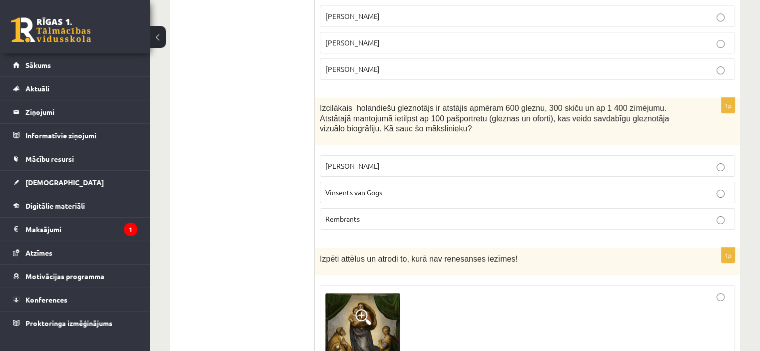
click at [386, 214] on p "Rembrants" at bounding box center [527, 219] width 404 height 10
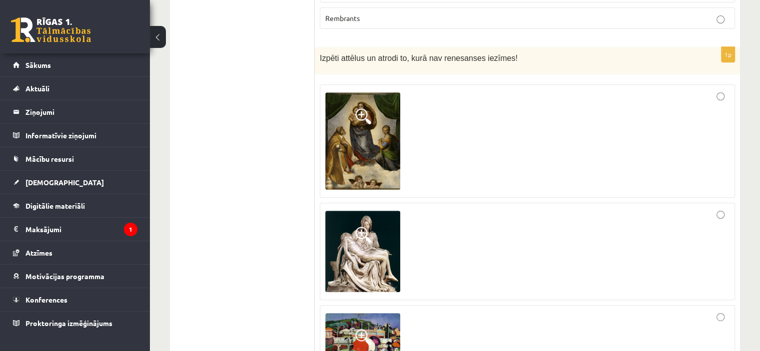
scroll to position [4236, 0]
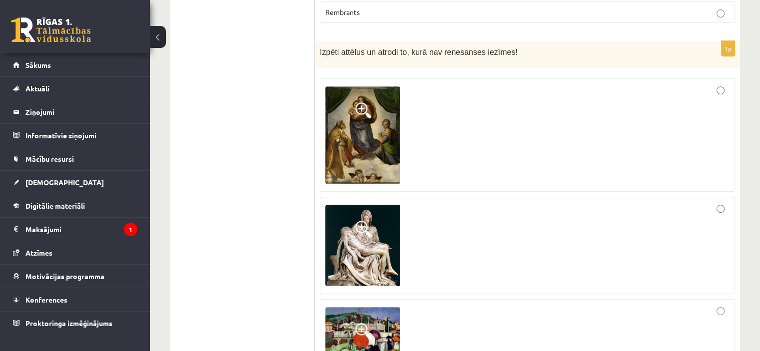
click at [364, 307] on img at bounding box center [362, 337] width 75 height 61
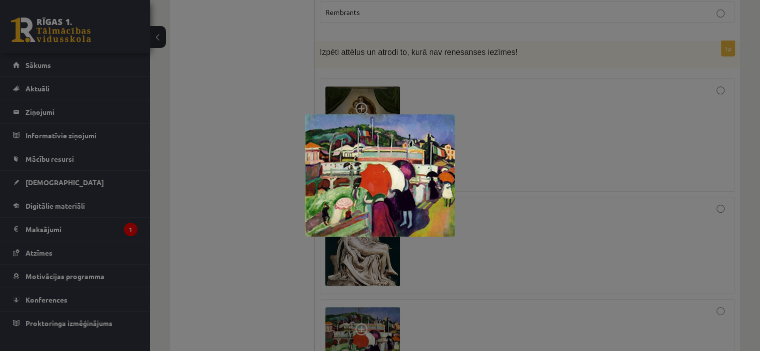
click at [526, 263] on div at bounding box center [380, 175] width 760 height 351
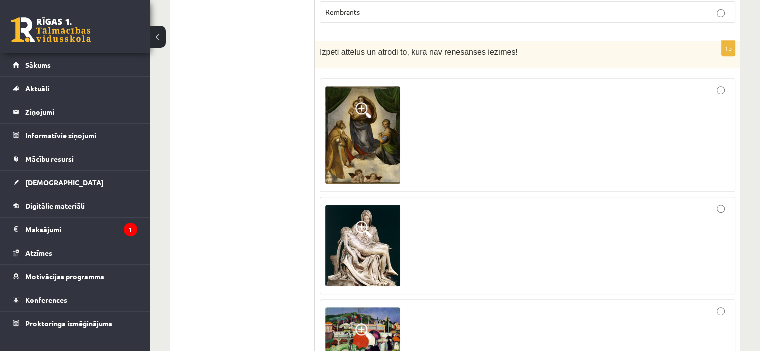
click at [686, 305] on div at bounding box center [527, 338] width 404 height 66
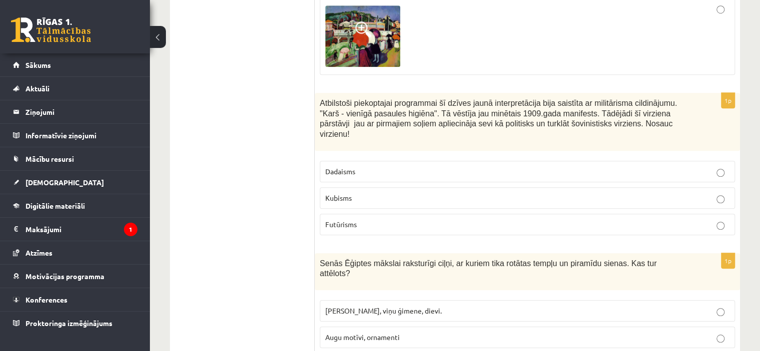
click at [408, 219] on p "Futūrisms" at bounding box center [527, 224] width 404 height 10
click at [384, 306] on span "Faraoni, viņu ģimene, dievi." at bounding box center [383, 310] width 116 height 9
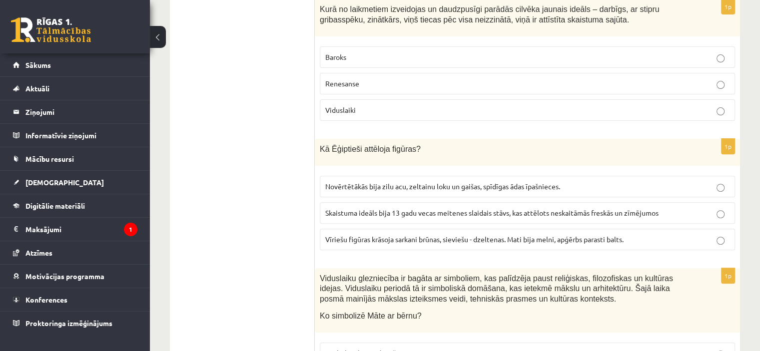
scroll to position [0, 0]
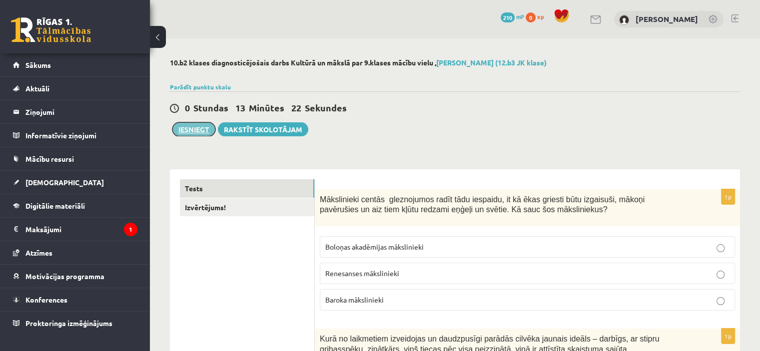
click at [183, 128] on button "Iesniegt" at bounding box center [193, 129] width 43 height 14
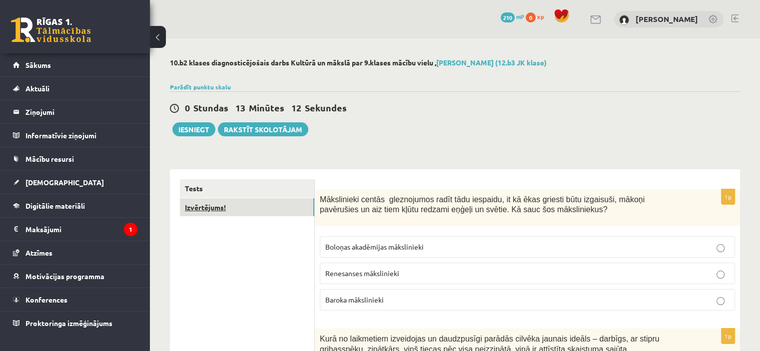
click at [234, 209] on link "Izvērtējums!" at bounding box center [247, 207] width 134 height 18
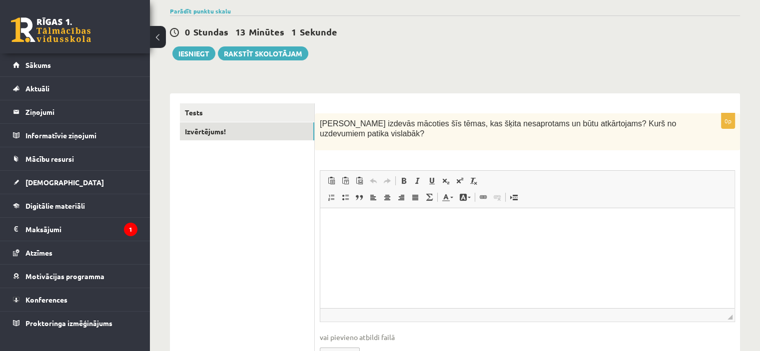
scroll to position [76, 0]
click at [416, 224] on p "Bagātinātā teksta redaktors, wiswyg-editor-user-answer-47024811456680" at bounding box center [527, 223] width 394 height 10
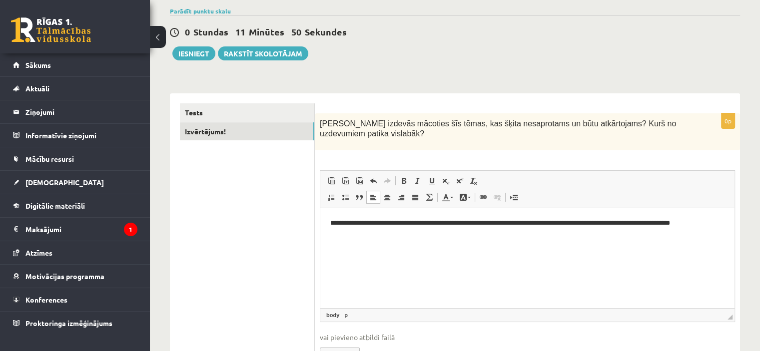
click at [651, 223] on p "**********" at bounding box center [527, 223] width 395 height 10
click at [715, 224] on p "**********" at bounding box center [527, 223] width 395 height 10
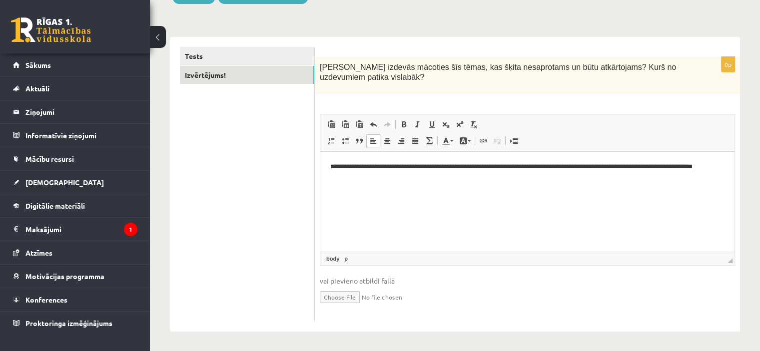
scroll to position [0, 0]
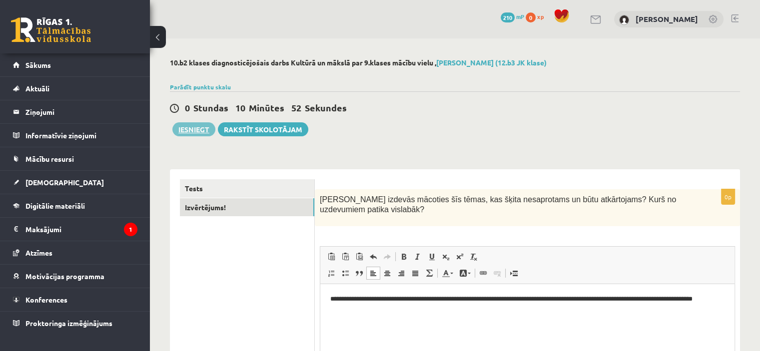
click at [193, 131] on button "Iesniegt" at bounding box center [193, 129] width 43 height 14
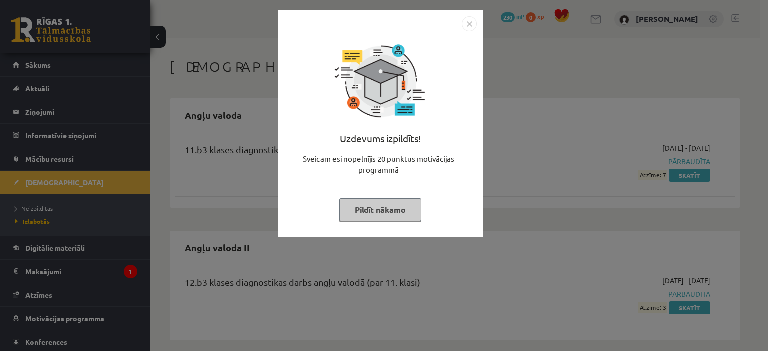
click at [469, 25] on img "Close" at bounding box center [469, 23] width 15 height 15
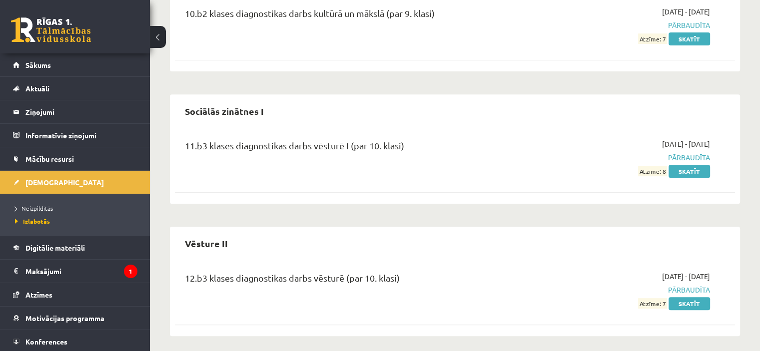
scroll to position [405, 0]
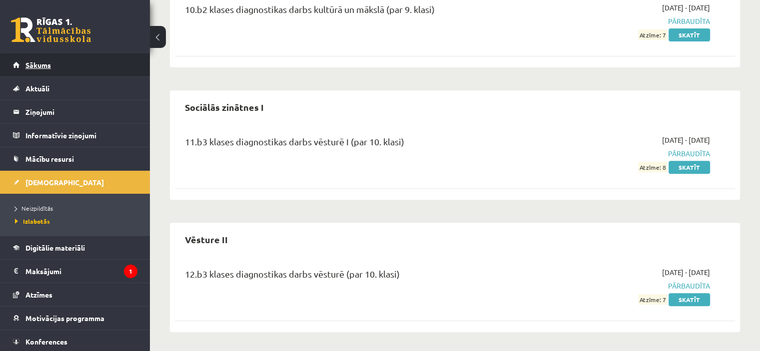
click at [37, 61] on span "Sākums" at bounding box center [37, 64] width 25 height 9
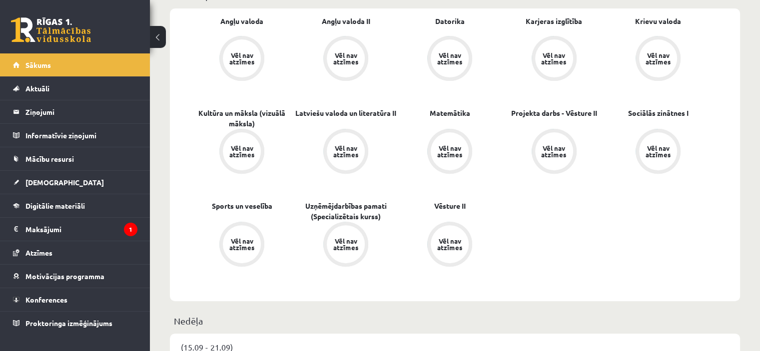
scroll to position [326, 0]
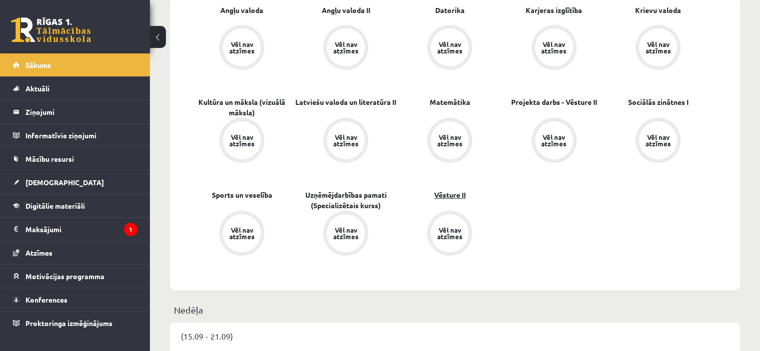
click at [458, 194] on link "Vēsture II" at bounding box center [449, 195] width 31 height 10
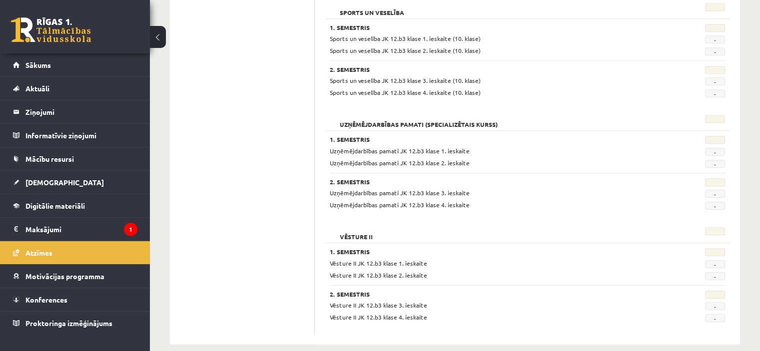
scroll to position [847, 0]
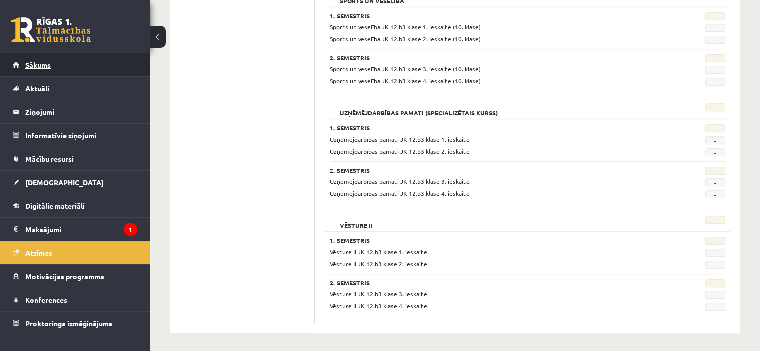
click at [34, 66] on span "Sākums" at bounding box center [37, 64] width 25 height 9
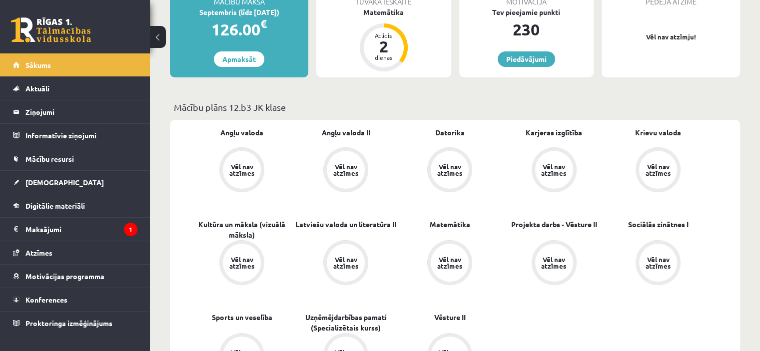
scroll to position [206, 0]
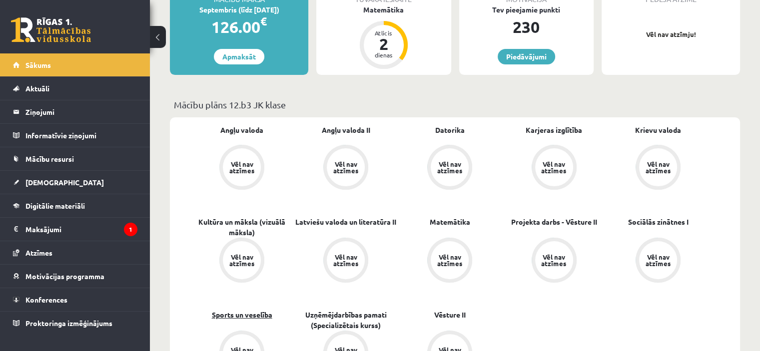
click at [236, 315] on link "Sports un veselība" at bounding box center [242, 315] width 60 height 10
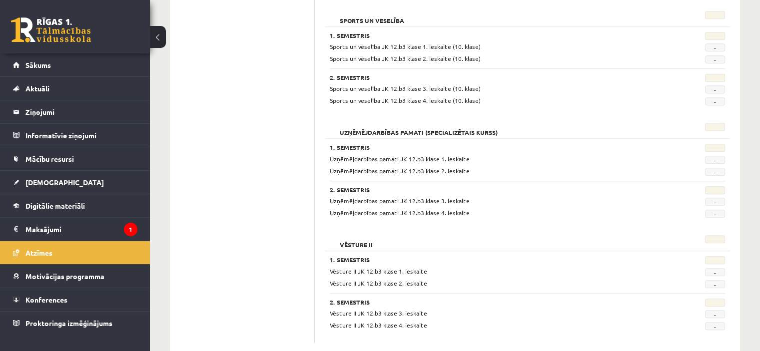
scroll to position [847, 0]
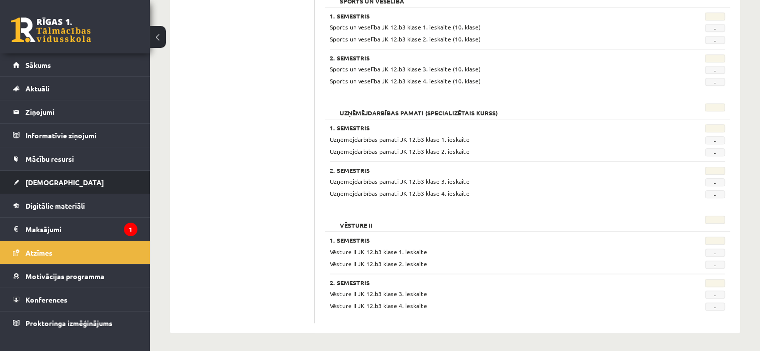
click at [40, 179] on span "[DEMOGRAPHIC_DATA]" at bounding box center [64, 182] width 78 height 9
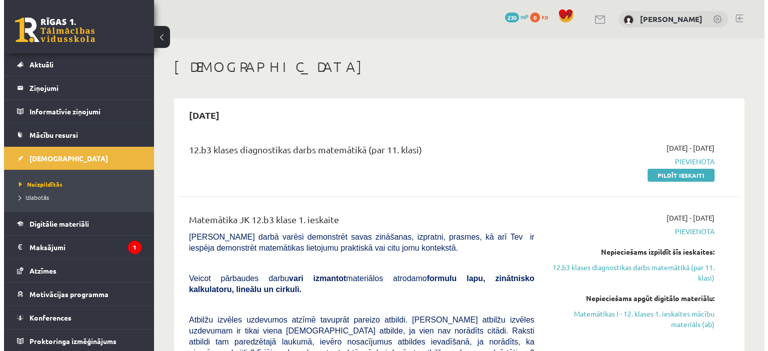
scroll to position [24, 0]
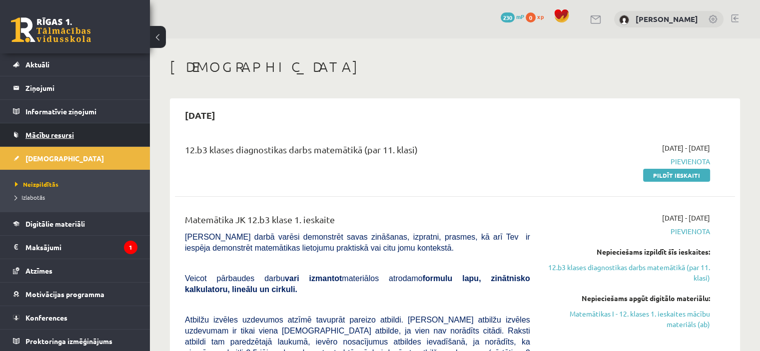
click at [52, 133] on span "Mācību resursi" at bounding box center [49, 134] width 48 height 9
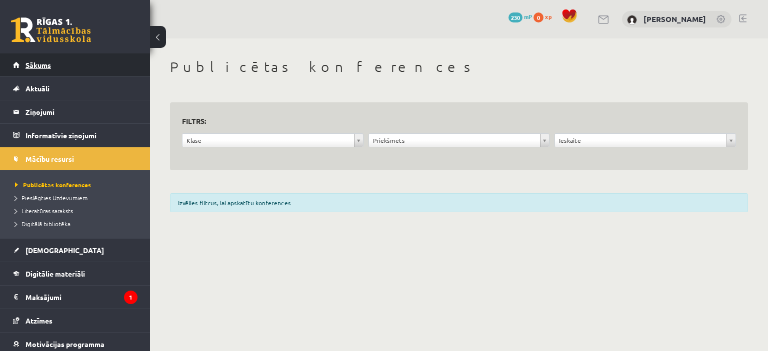
click at [32, 65] on span "Sākums" at bounding box center [37, 64] width 25 height 9
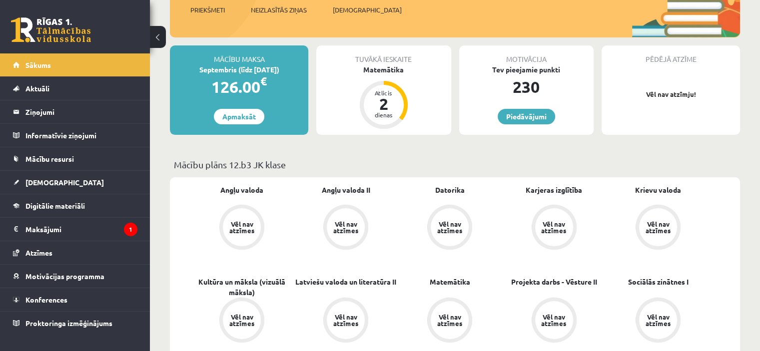
scroll to position [223, 0]
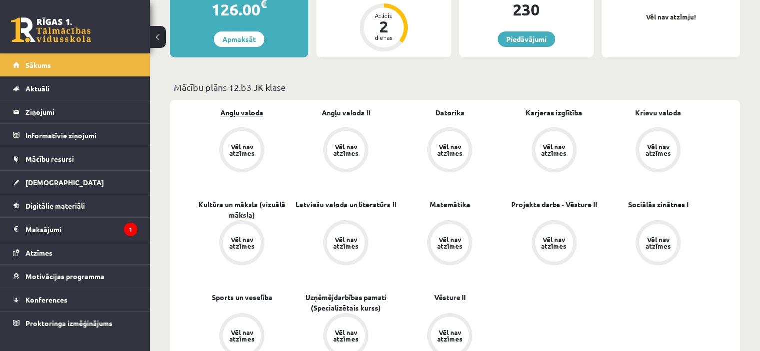
click at [237, 113] on link "Angļu valoda" at bounding box center [241, 112] width 43 height 10
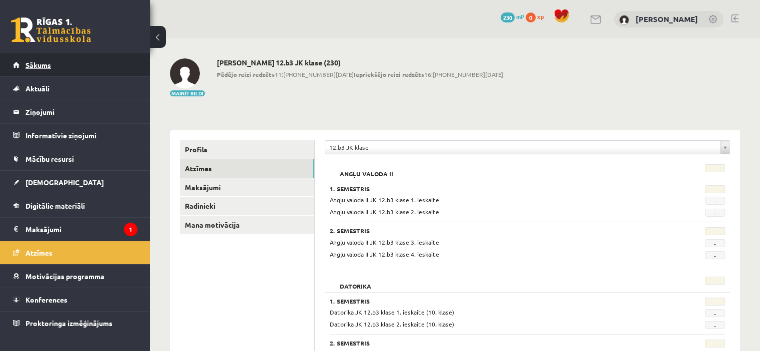
click at [38, 67] on span "Sākums" at bounding box center [37, 64] width 25 height 9
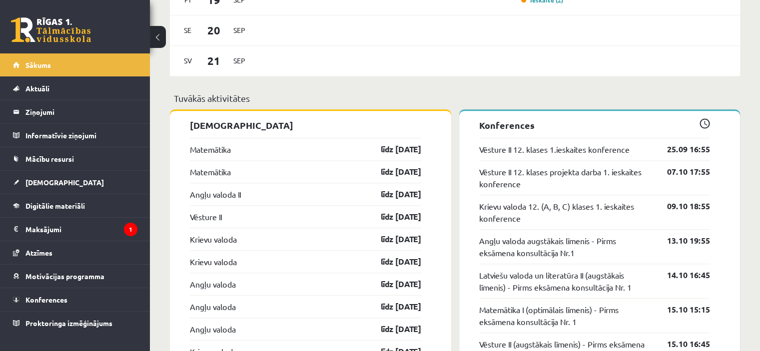
scroll to position [810, 0]
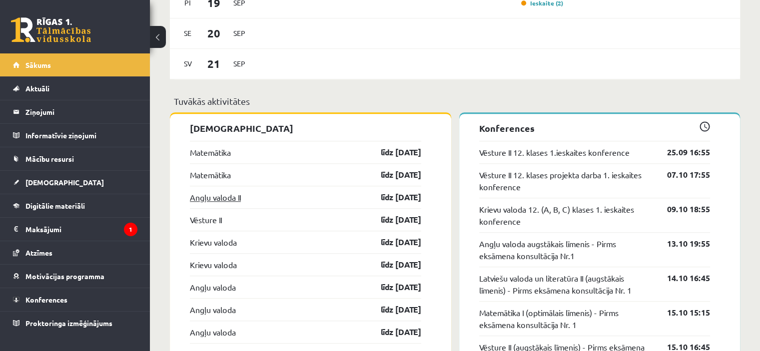
click at [210, 199] on link "Angļu valoda II" at bounding box center [215, 197] width 51 height 12
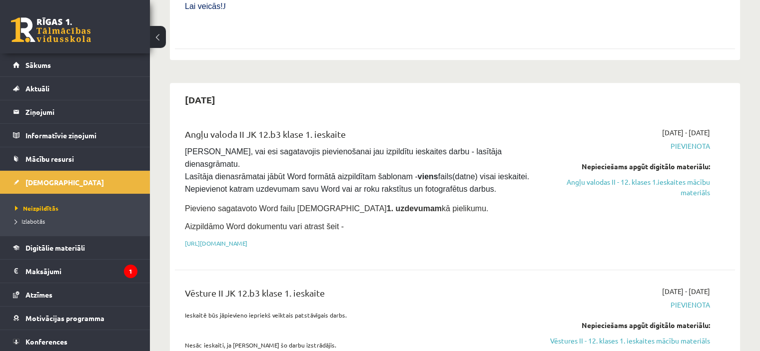
scroll to position [575, 0]
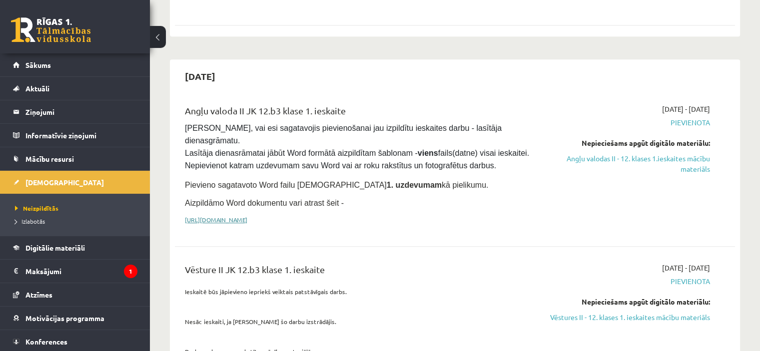
click at [247, 216] on link "[URL][DOMAIN_NAME]" at bounding box center [216, 220] width 62 height 8
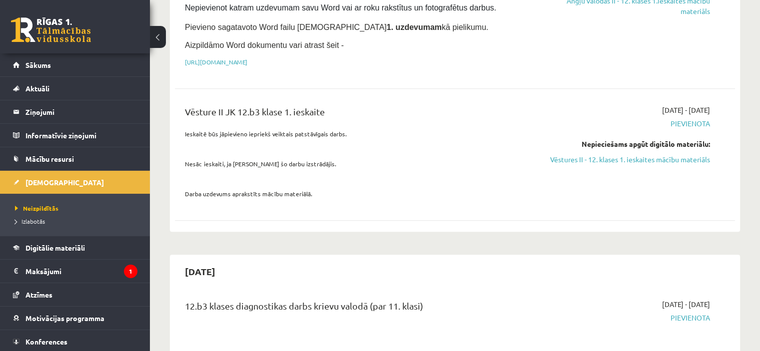
scroll to position [757, 0]
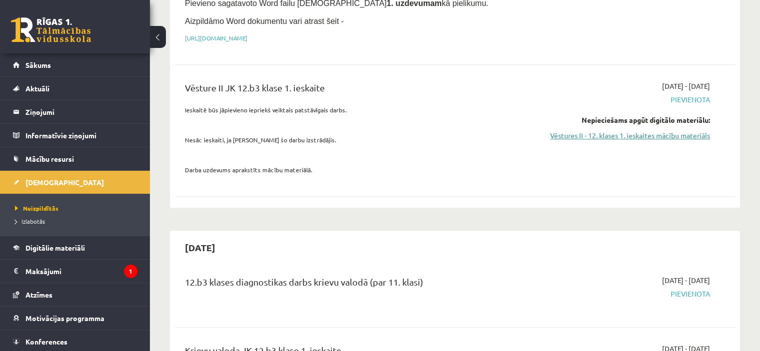
click at [649, 130] on link "Vēstures II - 12. klases 1. ieskaites mācību materiāls" at bounding box center [627, 135] width 165 height 10
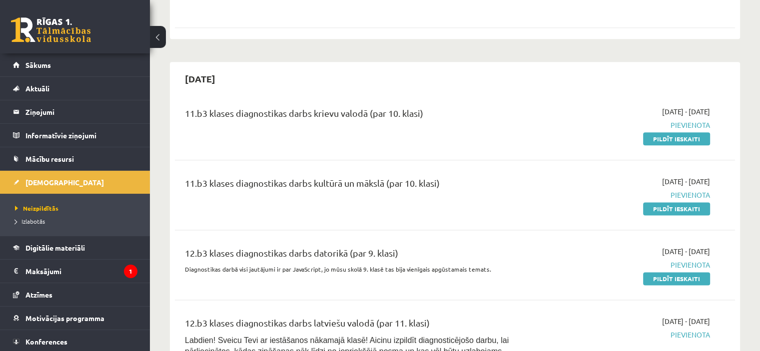
scroll to position [1207, 0]
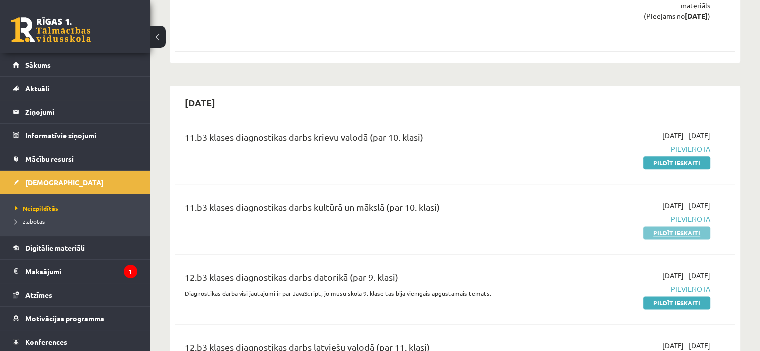
click at [659, 226] on link "Pildīt ieskaiti" at bounding box center [676, 232] width 67 height 13
